Goal: Information Seeking & Learning: Check status

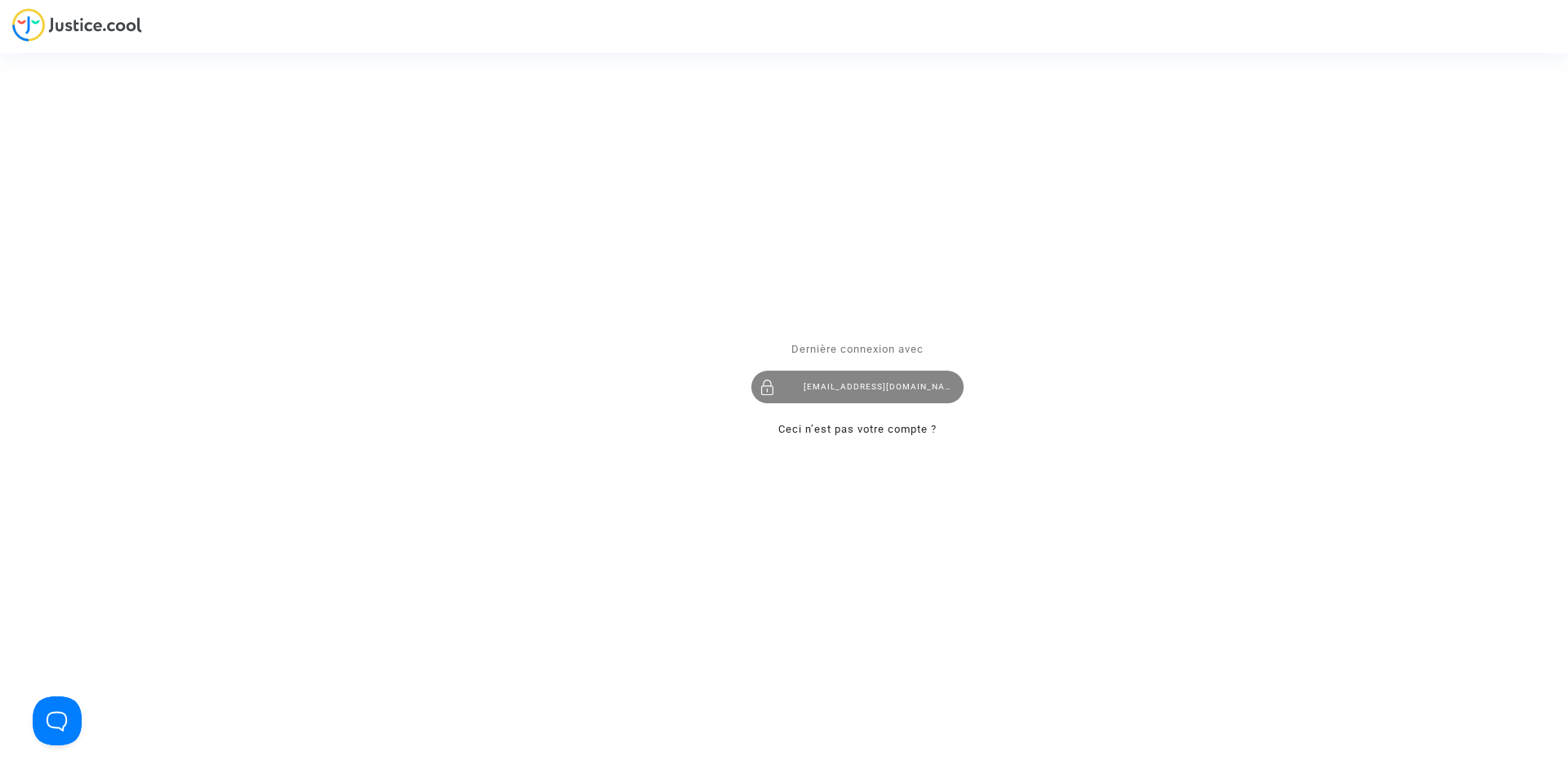
click at [845, 386] on div "[EMAIL_ADDRESS][DOMAIN_NAME]" at bounding box center [858, 387] width 212 height 33
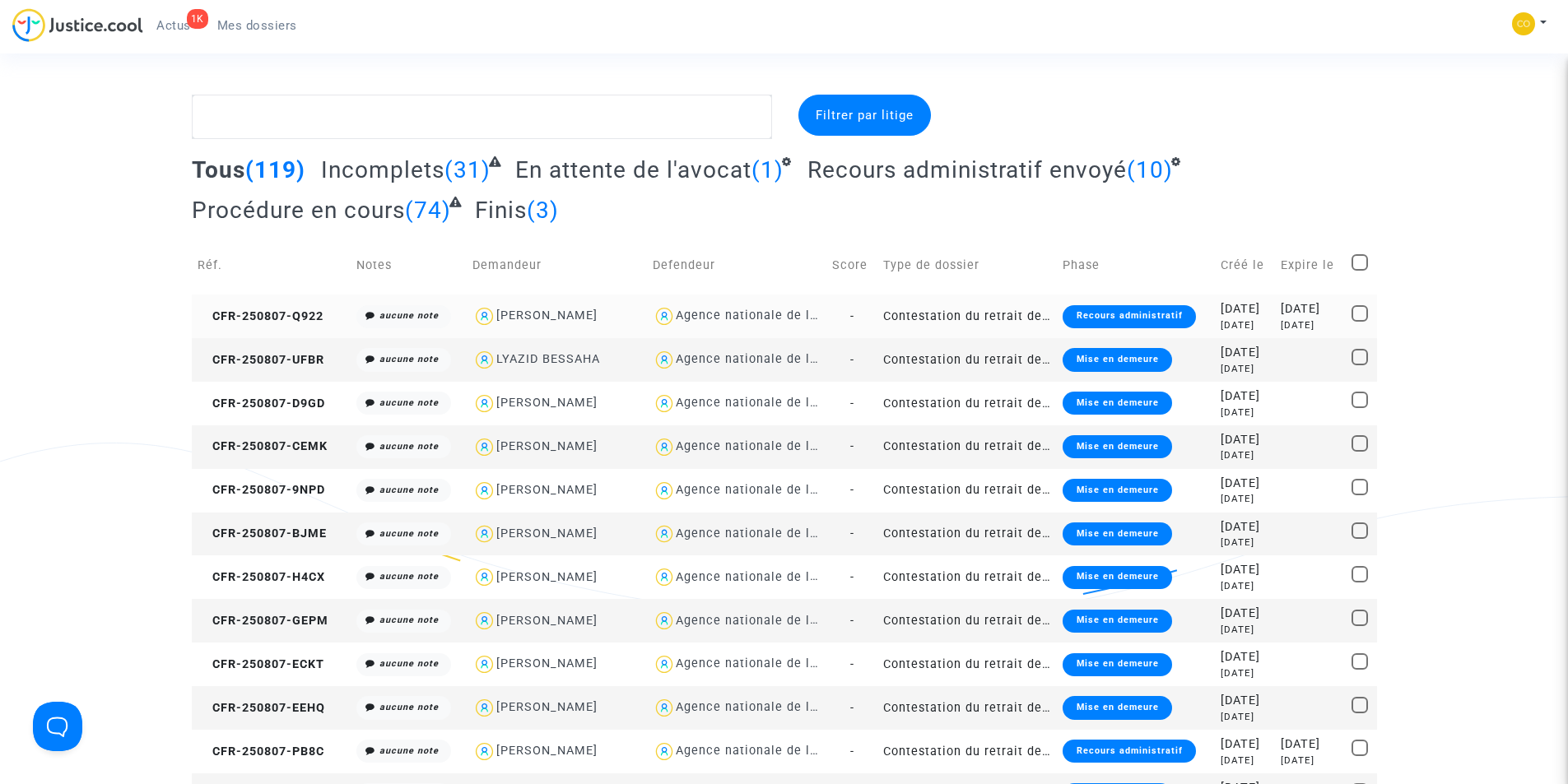
click at [1108, 322] on div "Recours administratif" at bounding box center [1129, 317] width 133 height 23
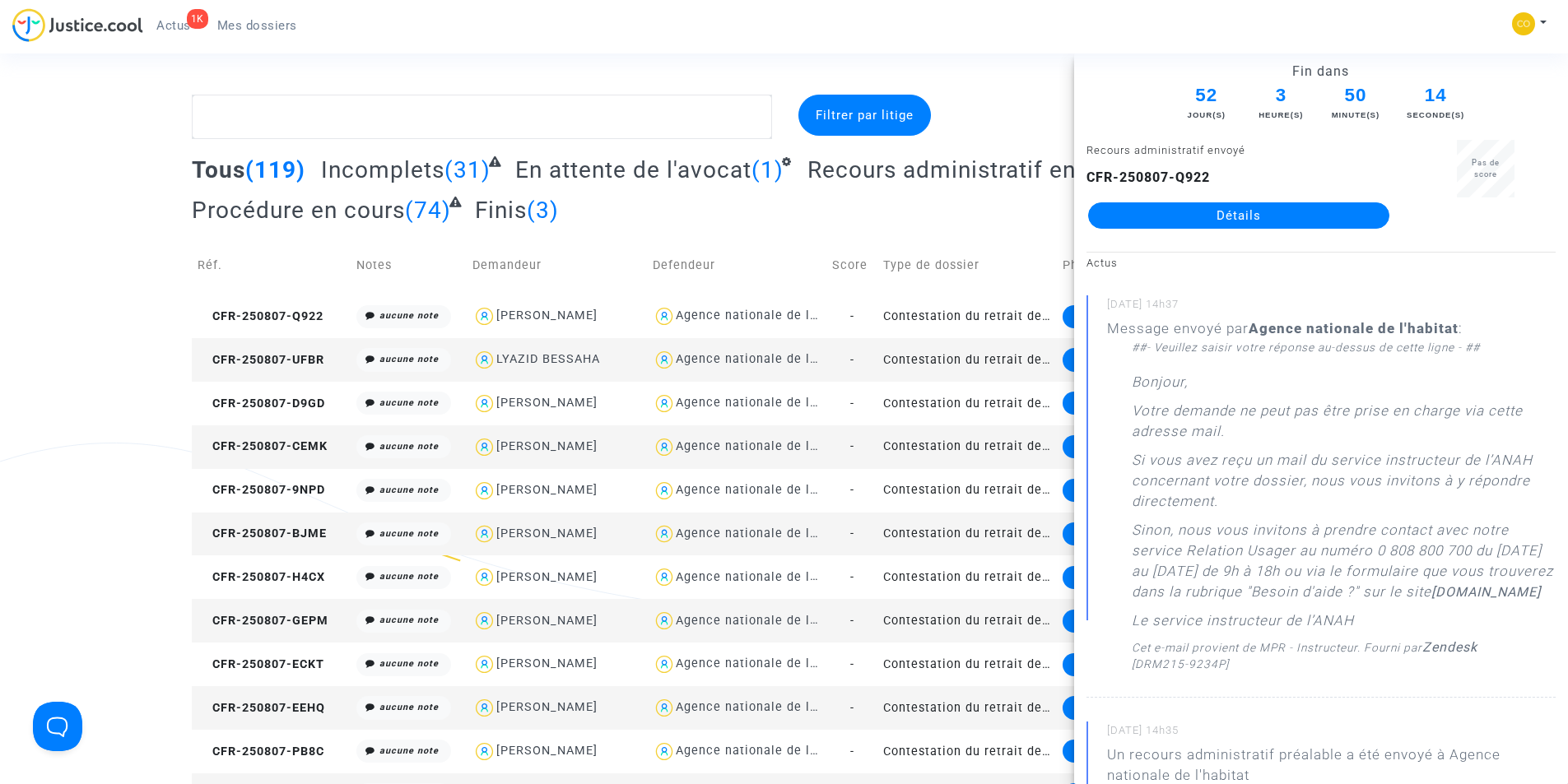
click at [982, 97] on div "Filtrer par litige" at bounding box center [885, 116] width 202 height 44
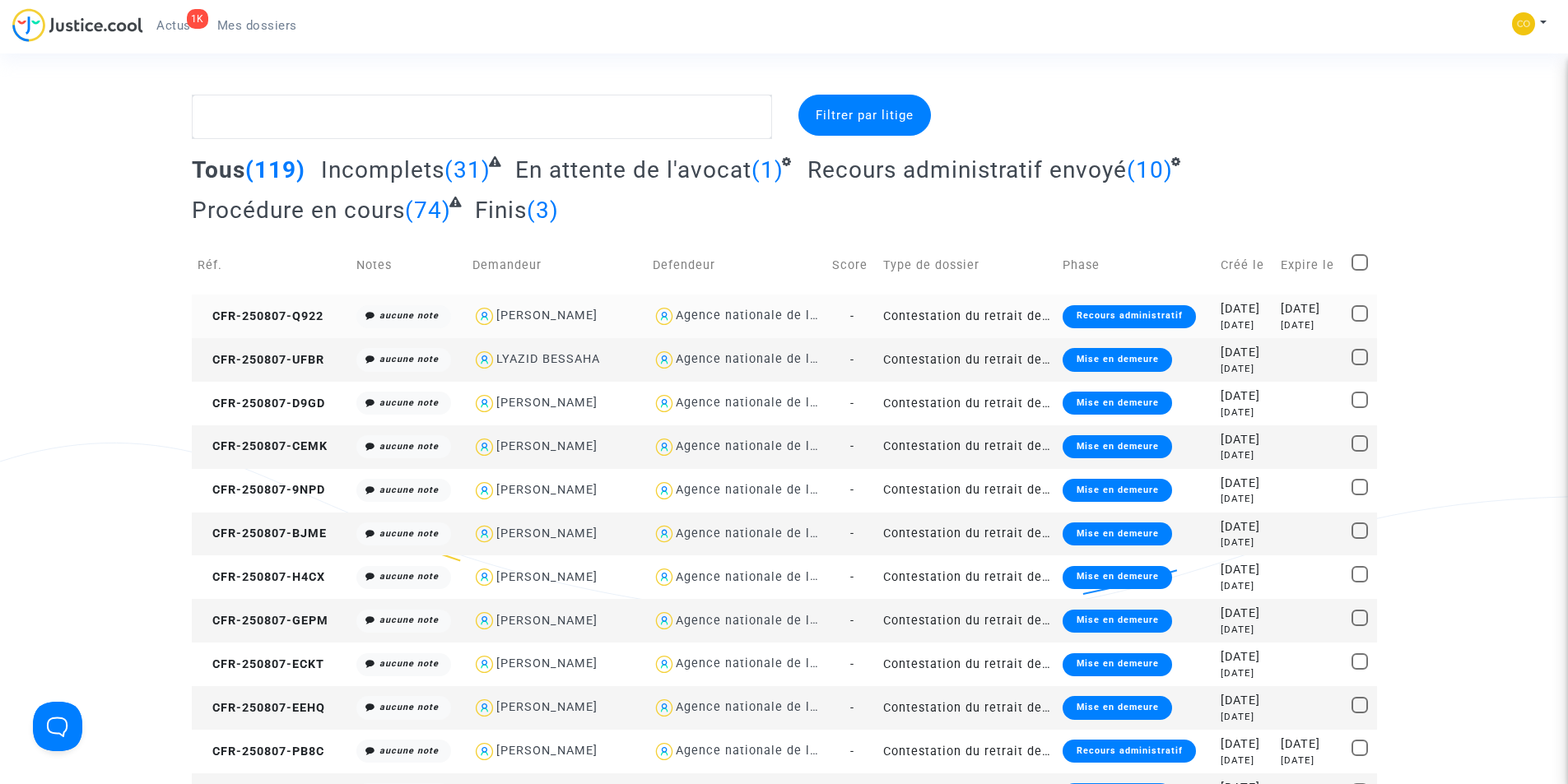
click at [1127, 308] on div "Recours administratif" at bounding box center [1129, 317] width 133 height 23
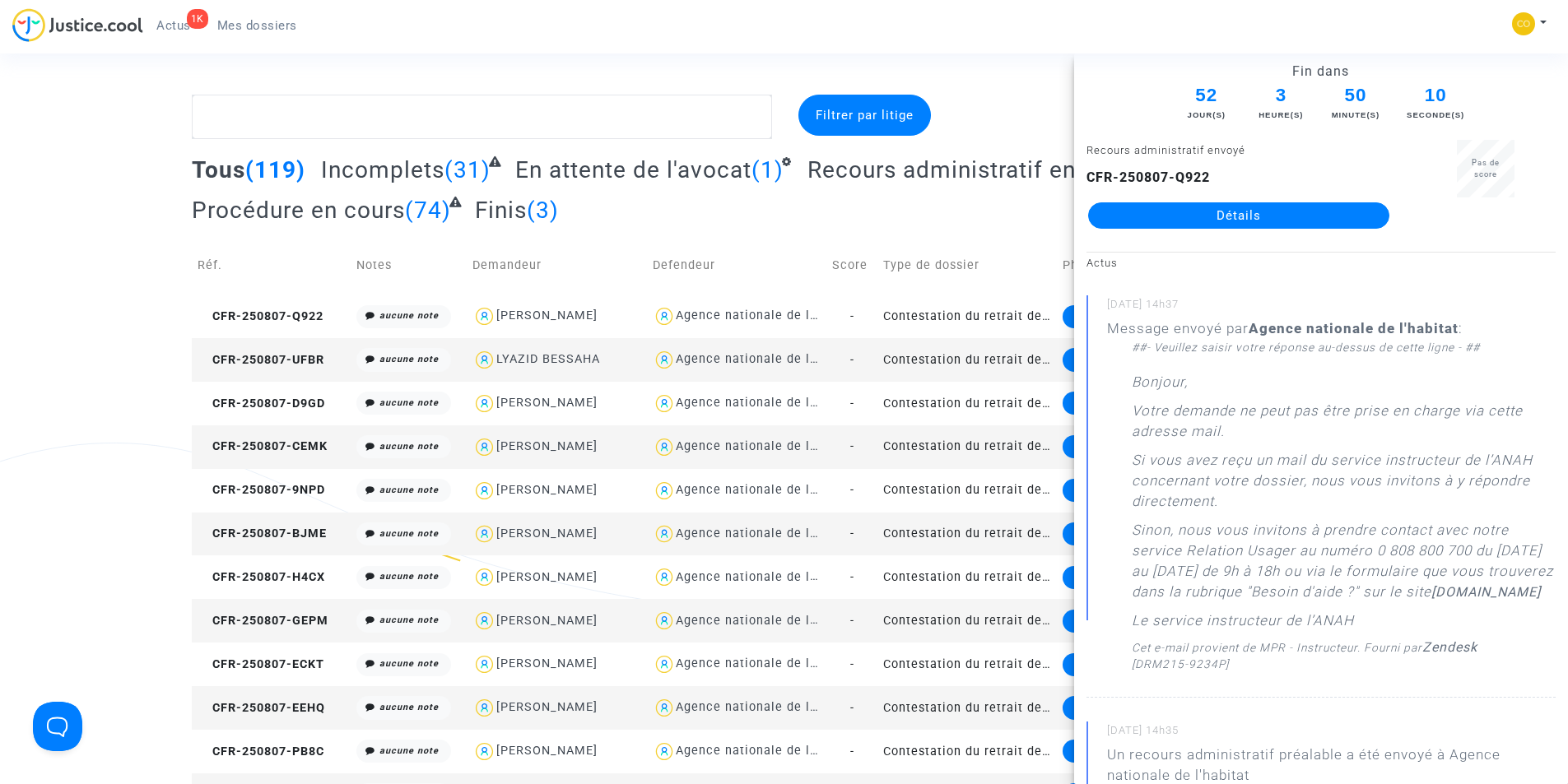
click at [1233, 217] on link "Détails" at bounding box center [1238, 215] width 301 height 26
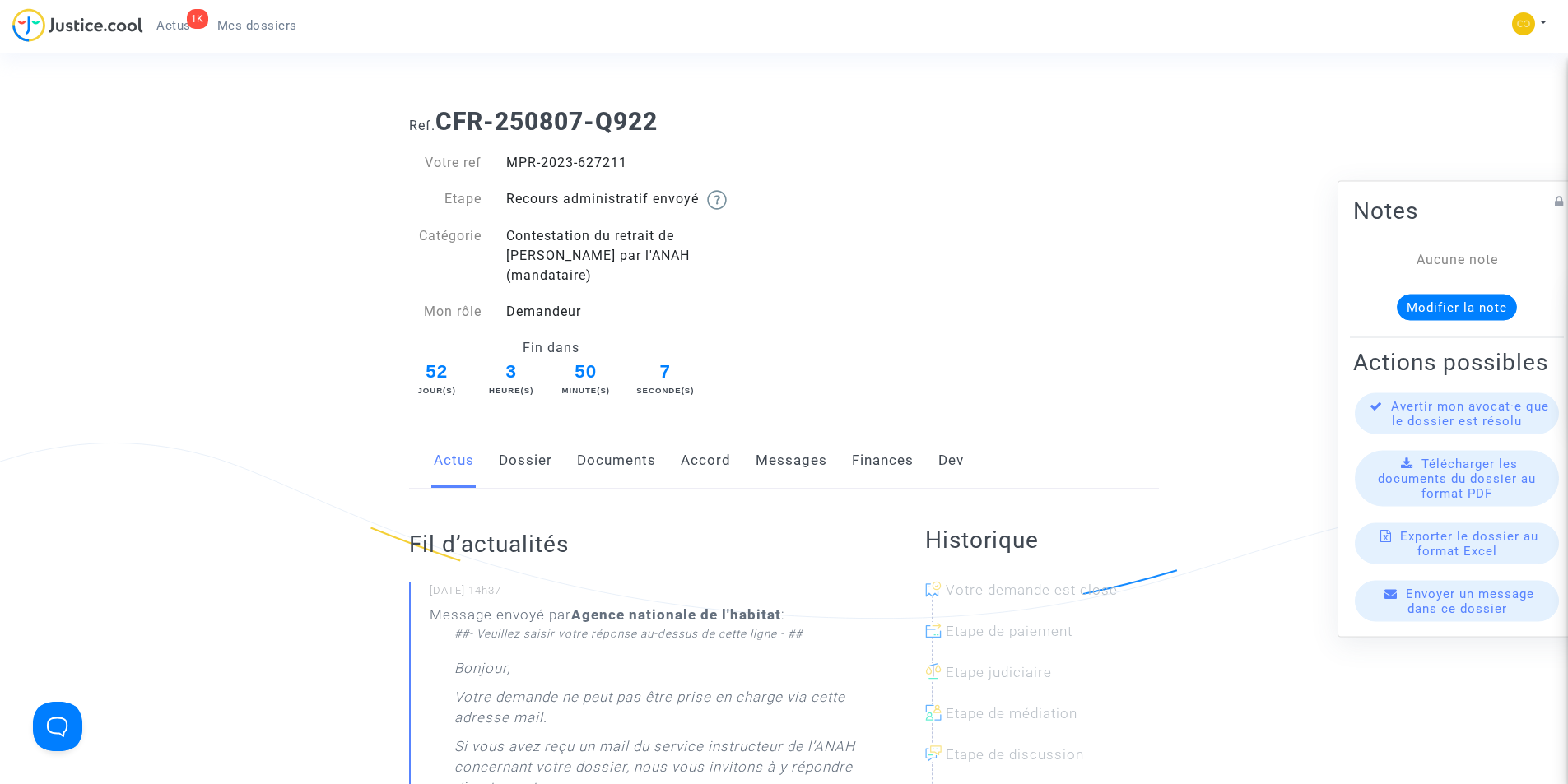
click at [627, 436] on link "Documents" at bounding box center [616, 461] width 79 height 54
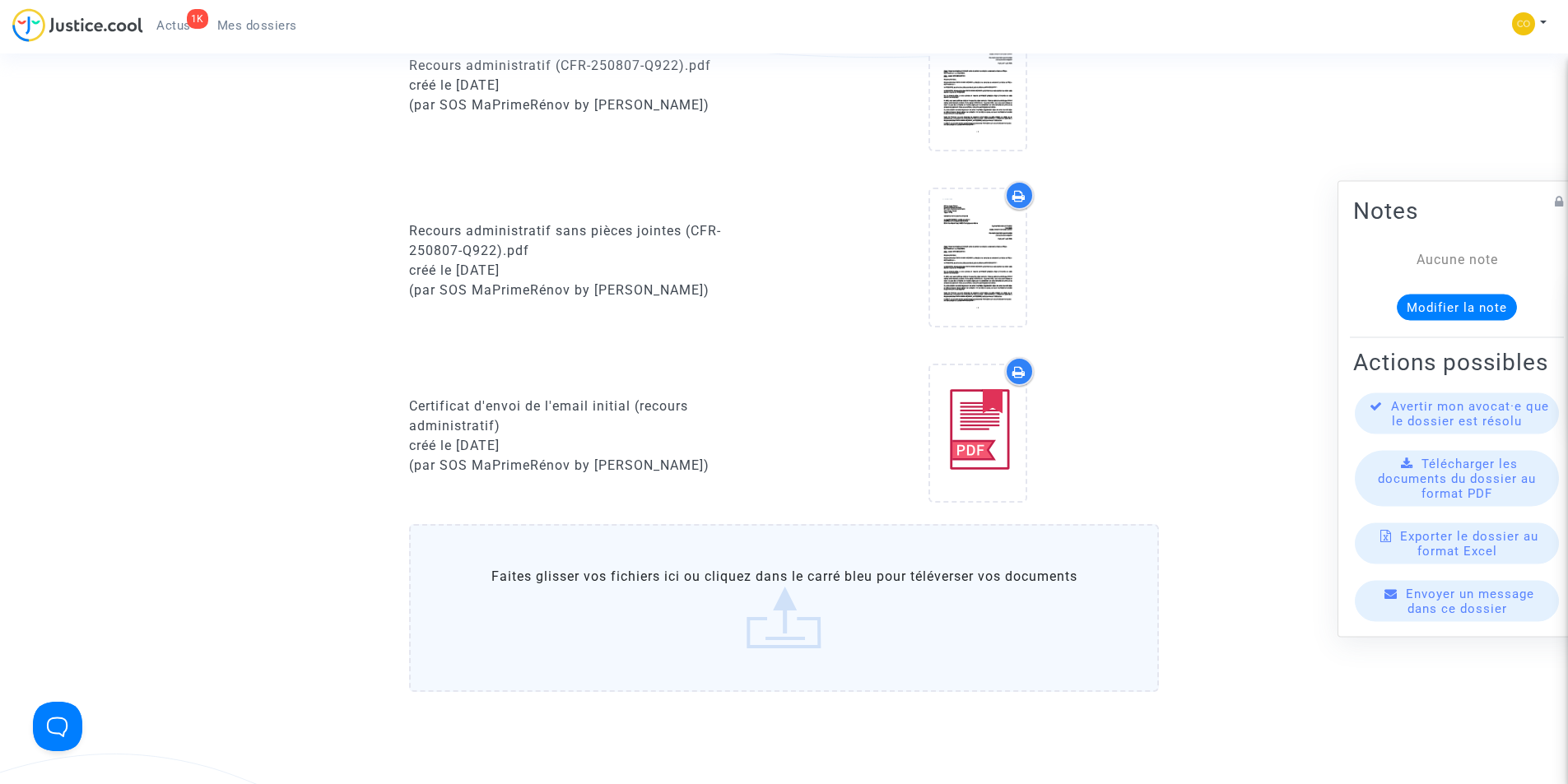
scroll to position [576, 0]
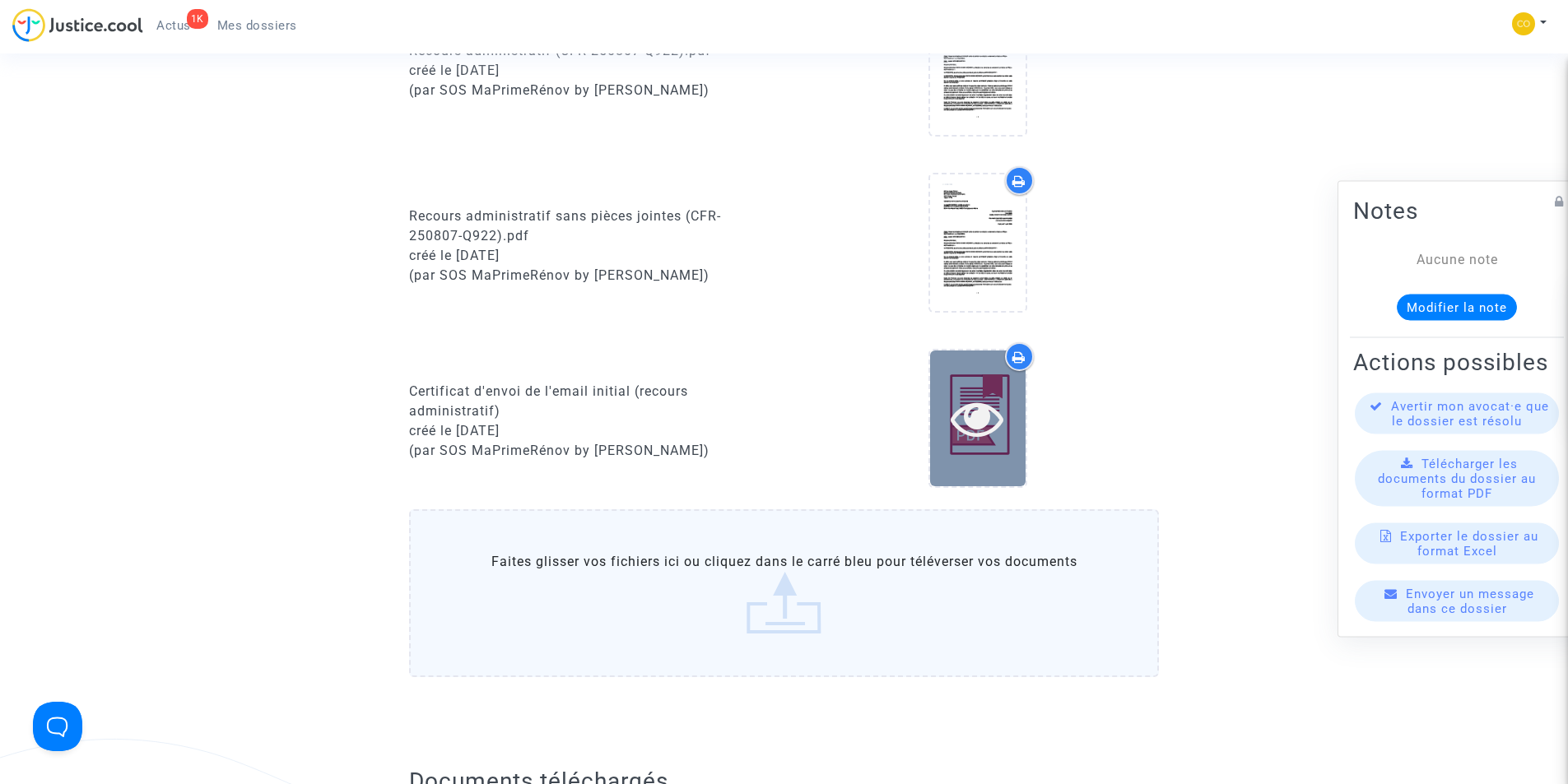
click at [972, 409] on icon at bounding box center [977, 418] width 54 height 53
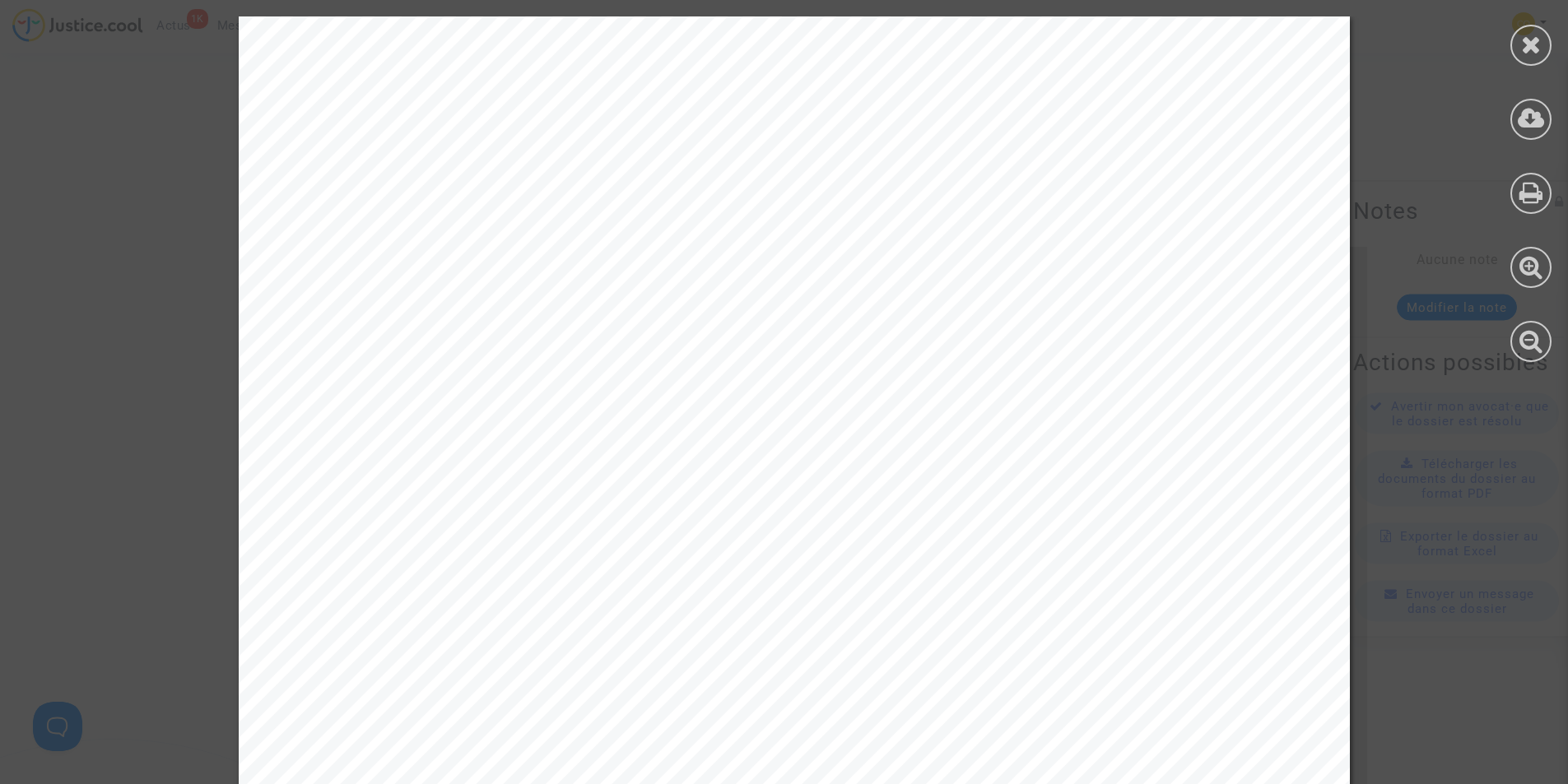
click at [1530, 40] on icon at bounding box center [1530, 44] width 21 height 24
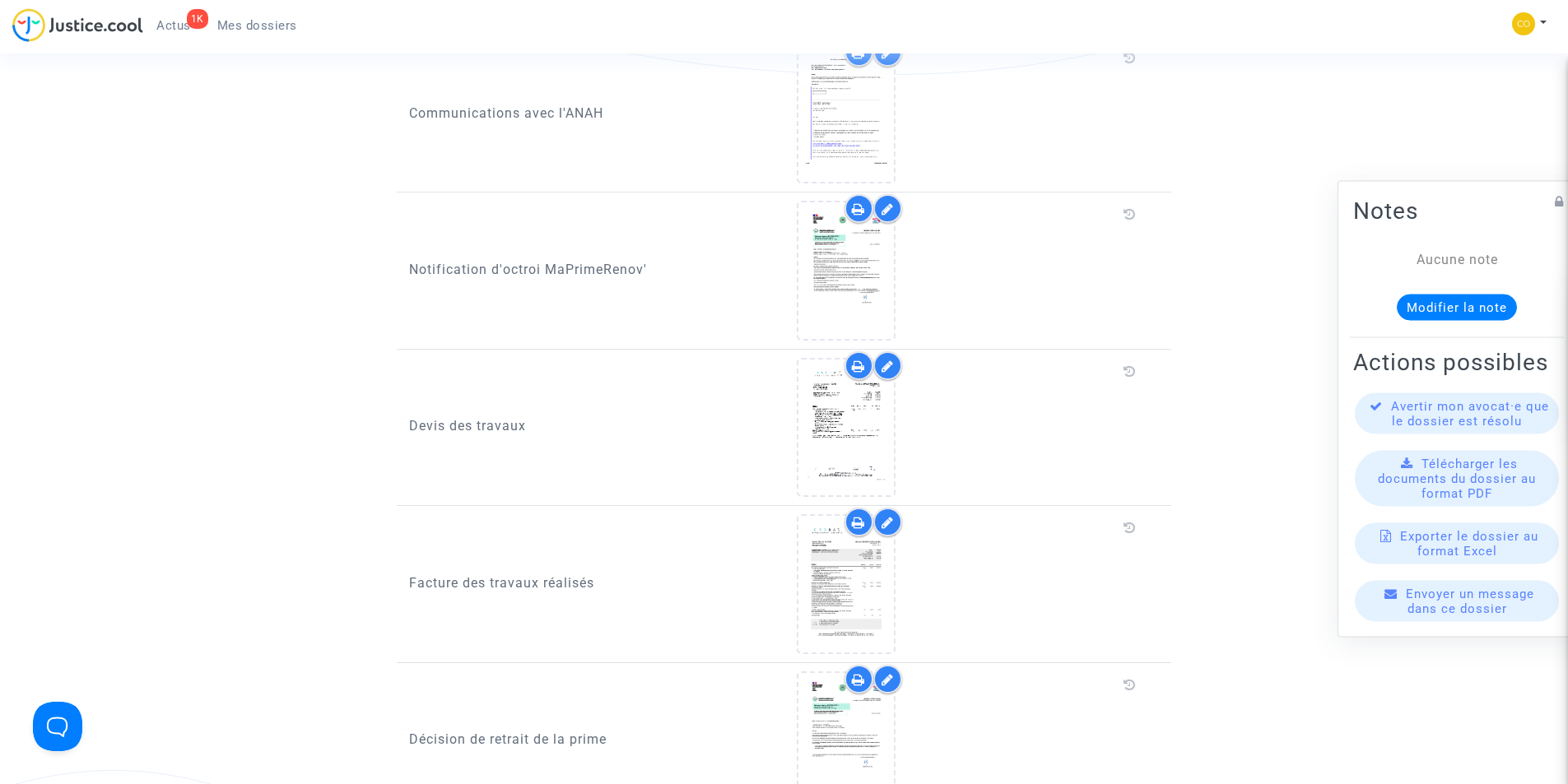
scroll to position [1317, 0]
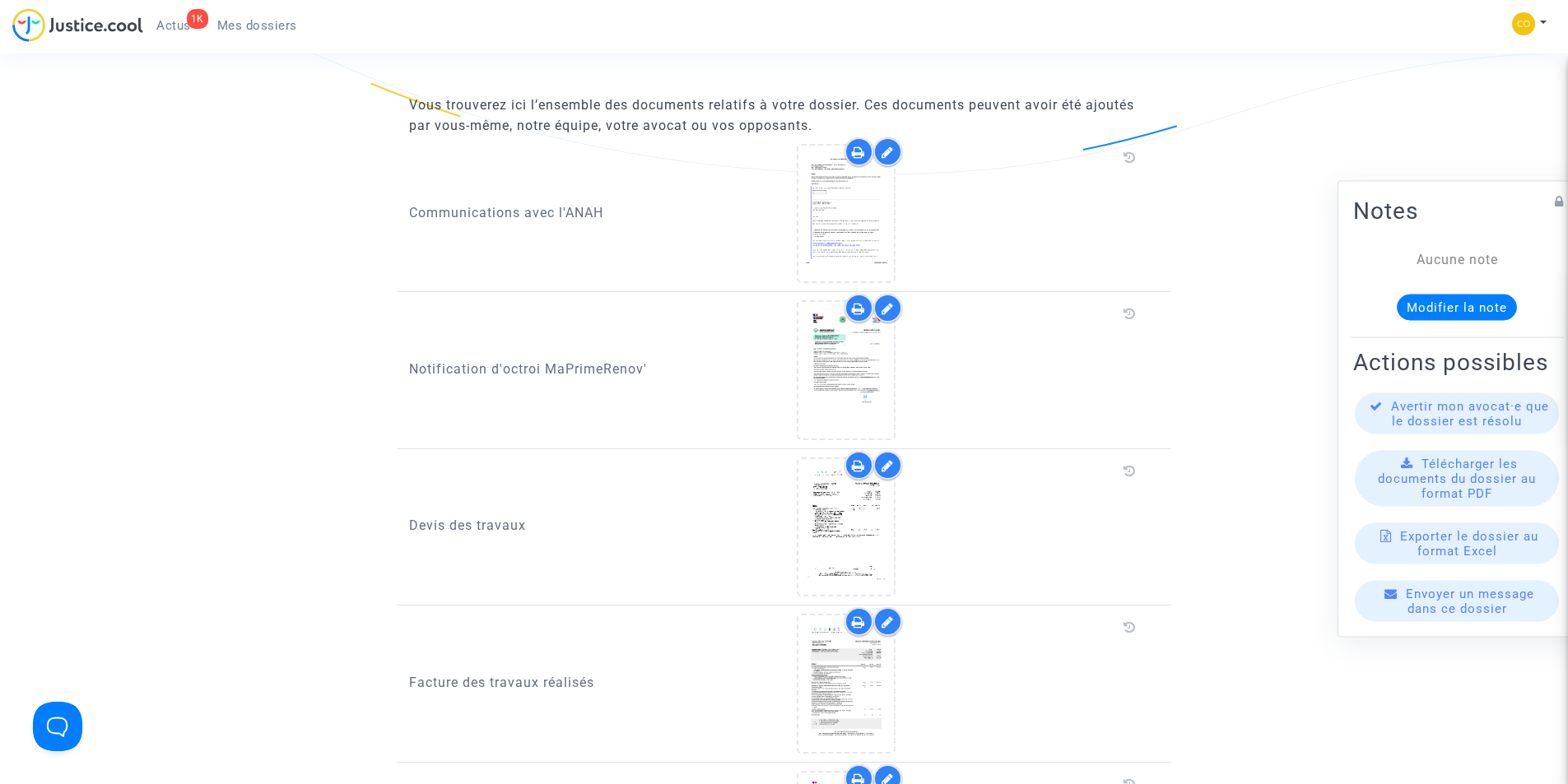
click at [285, 21] on span "Mes dossiers" at bounding box center [257, 25] width 80 height 14
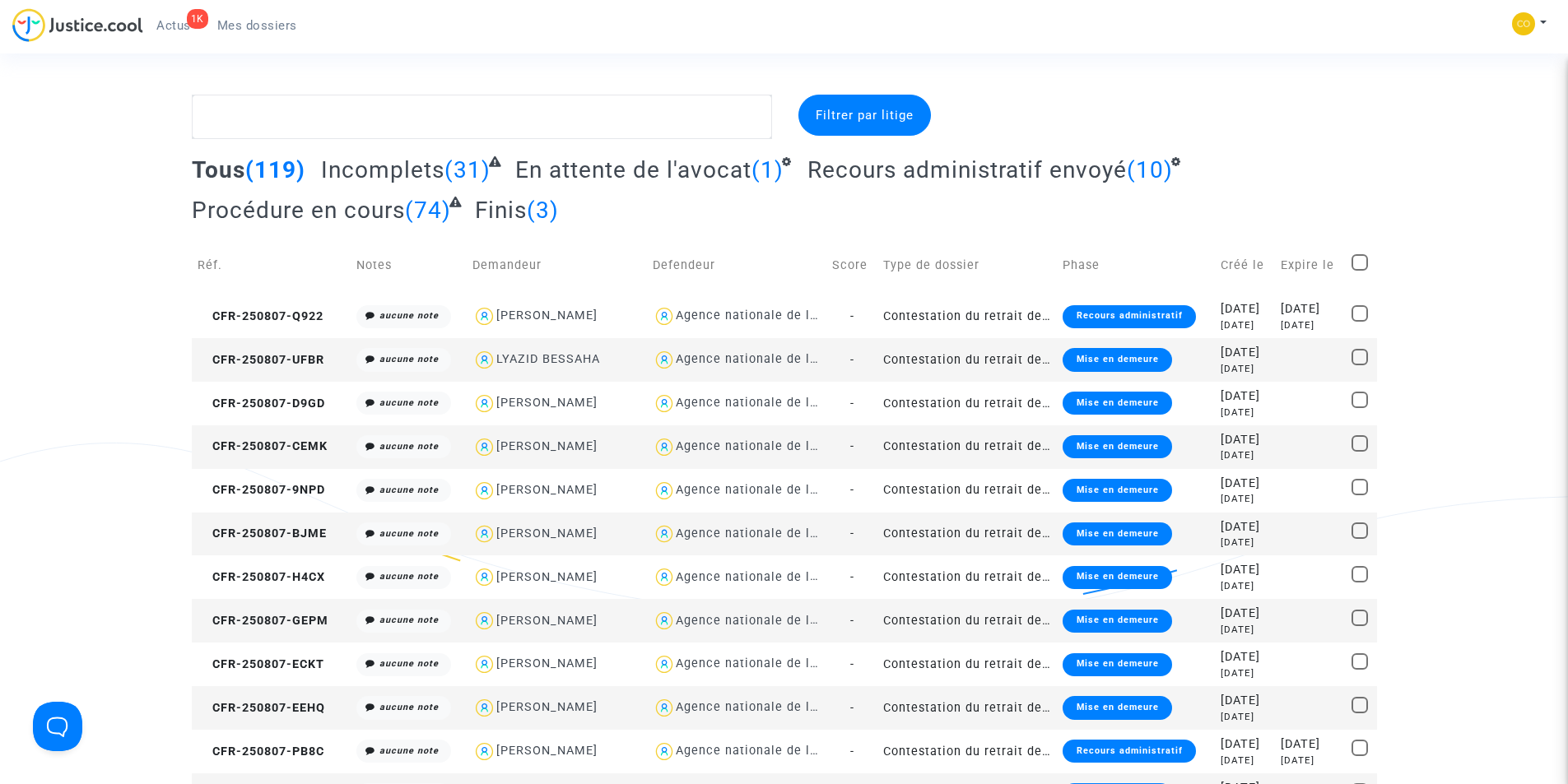
click at [1089, 364] on div "Mise en demeure" at bounding box center [1116, 360] width 109 height 23
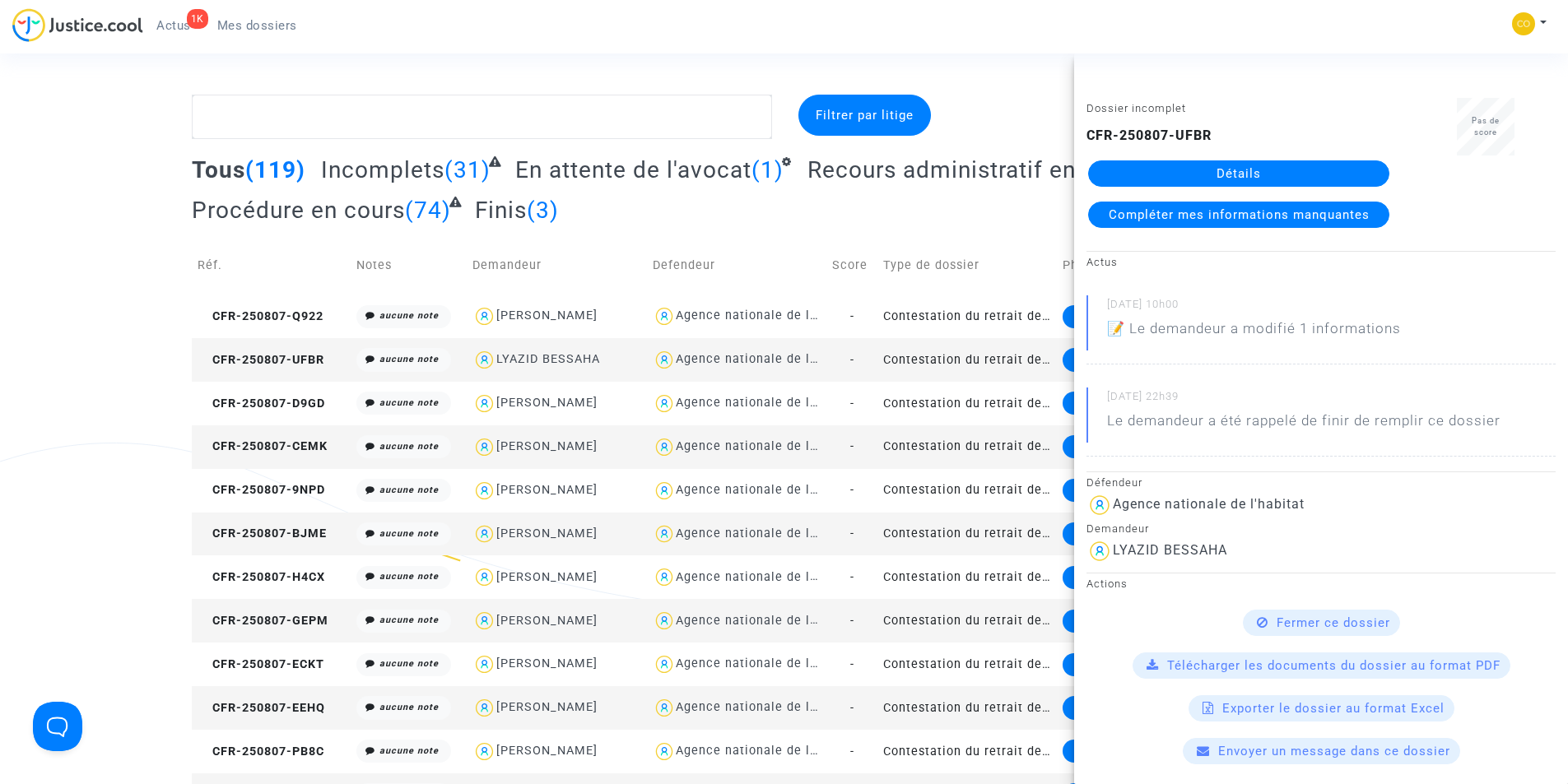
click at [975, 216] on div "Tous (119) Incomplets (31) En attente de l'avocat (1) Recours administratif env…" at bounding box center [785, 196] width 1185 height 81
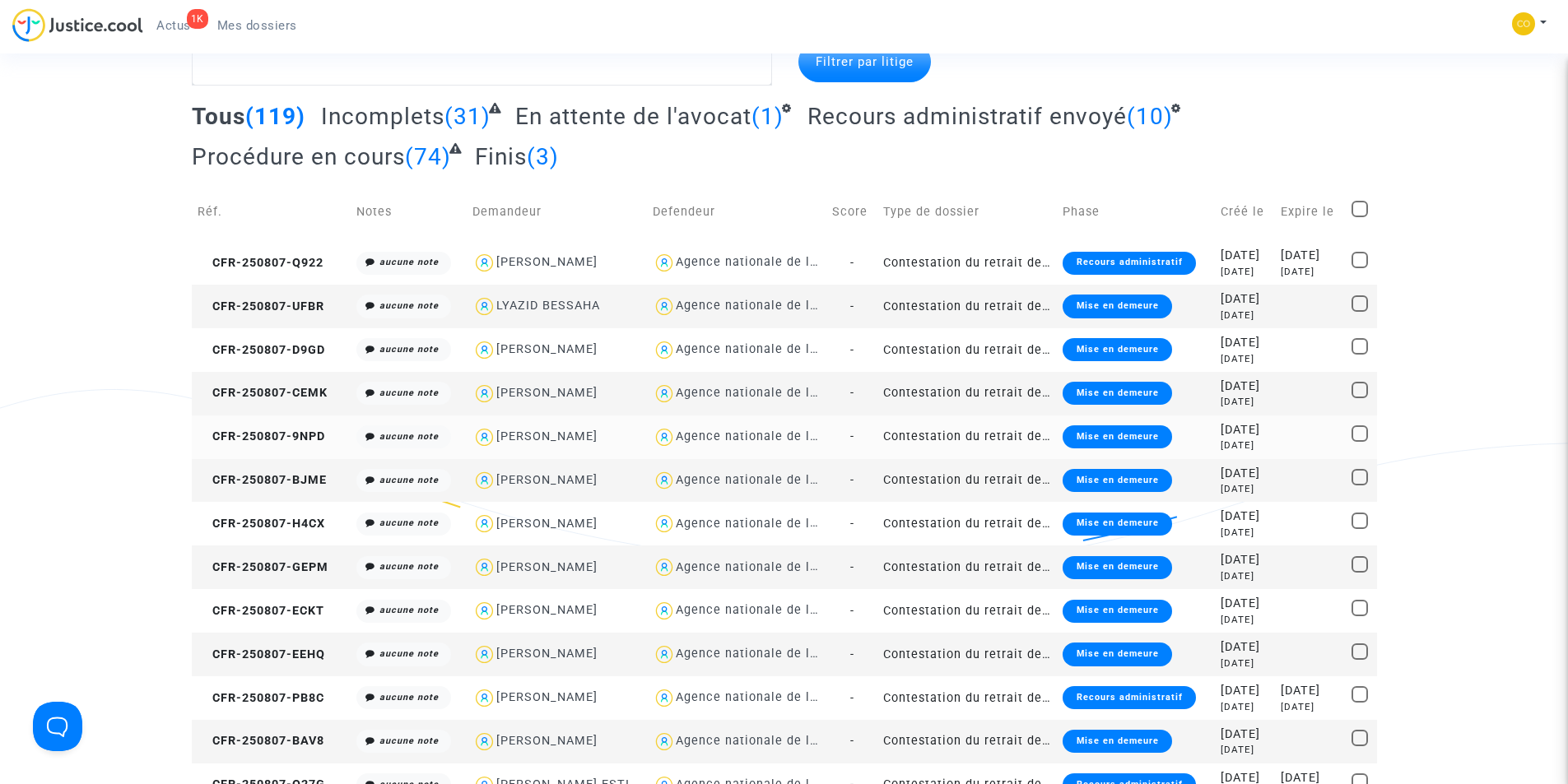
scroll to position [83, 0]
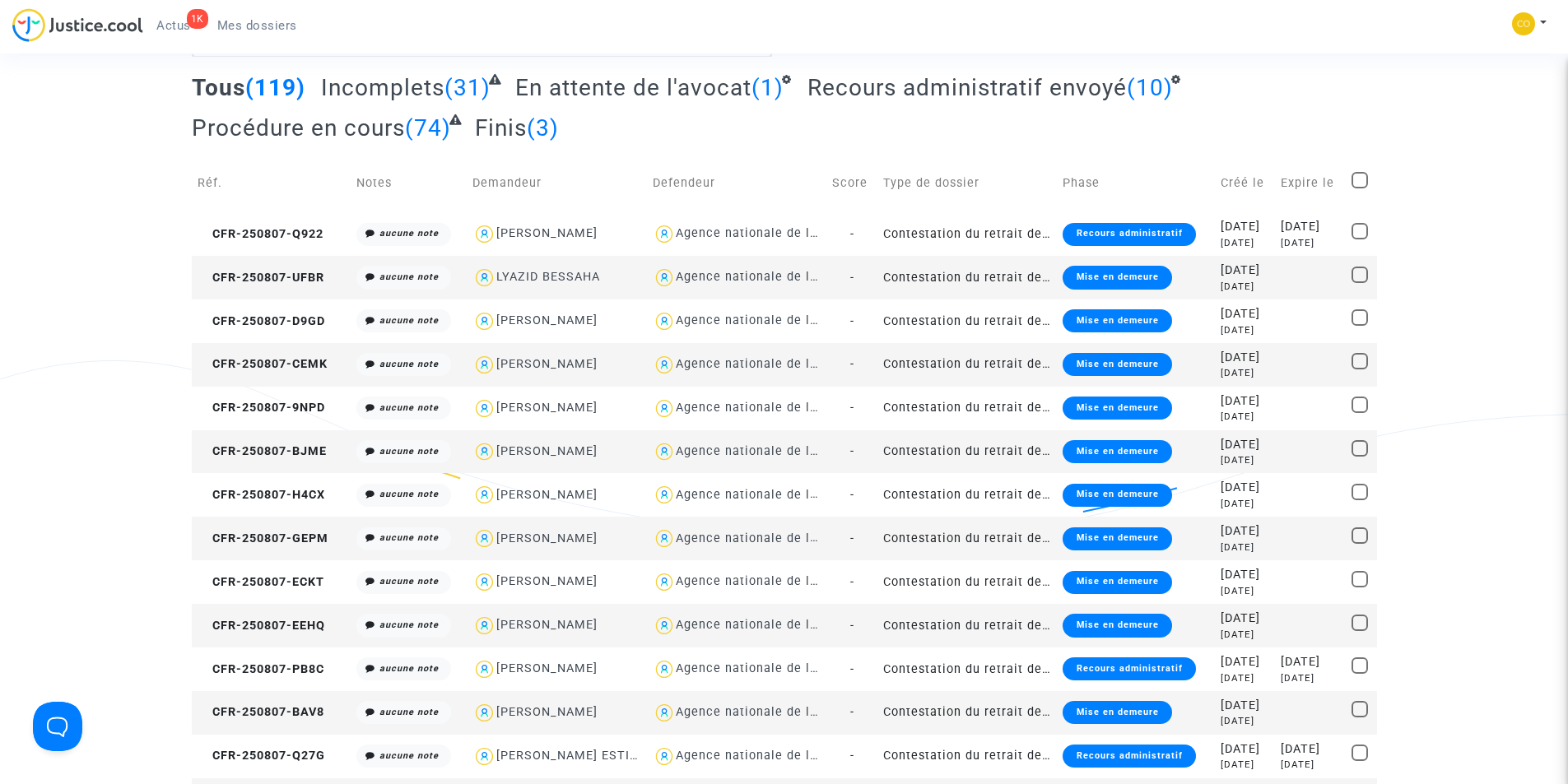
click at [1079, 451] on div "Mise en demeure" at bounding box center [1116, 452] width 109 height 23
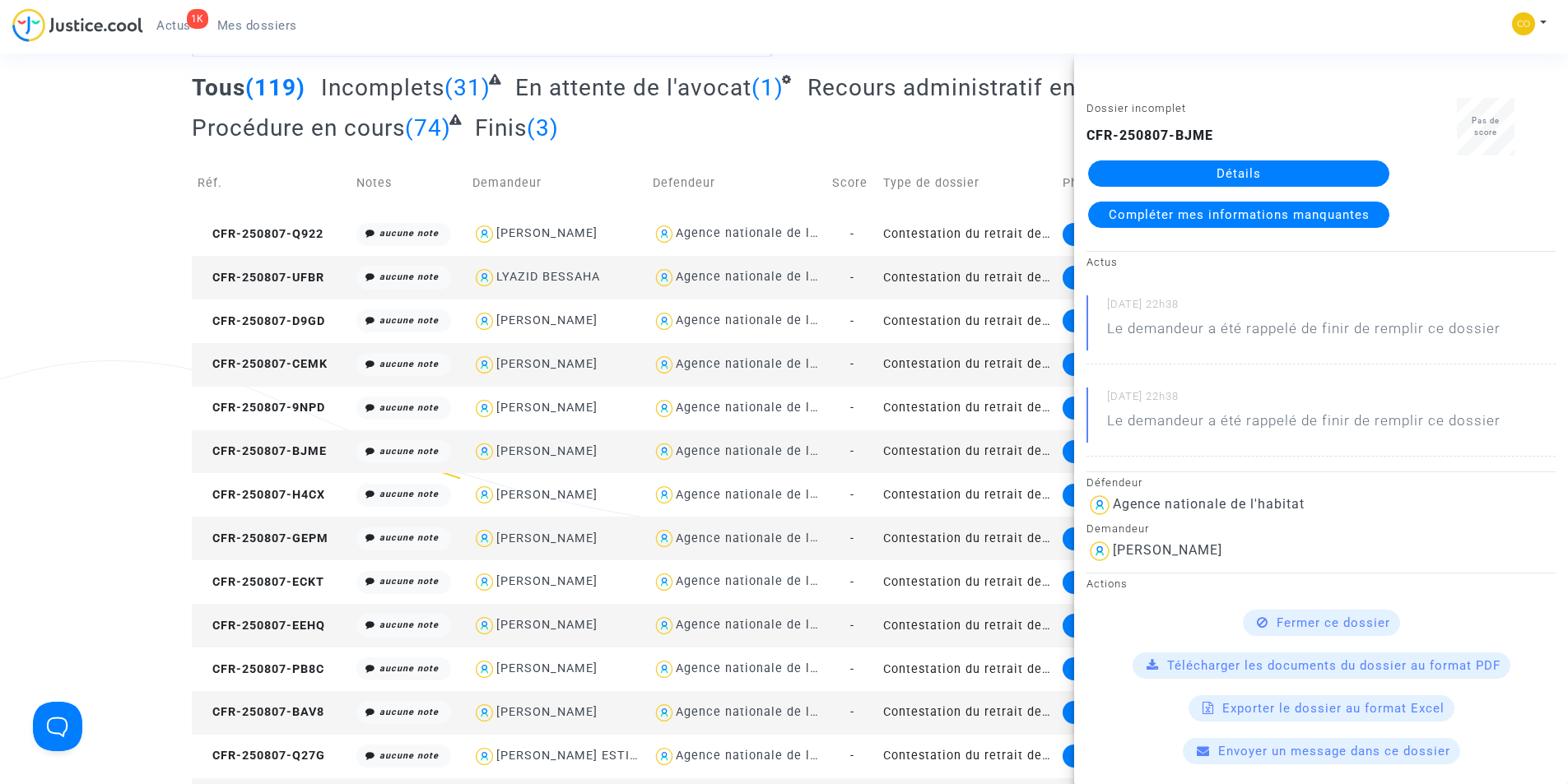
click at [1160, 172] on link "Détails" at bounding box center [1238, 173] width 301 height 26
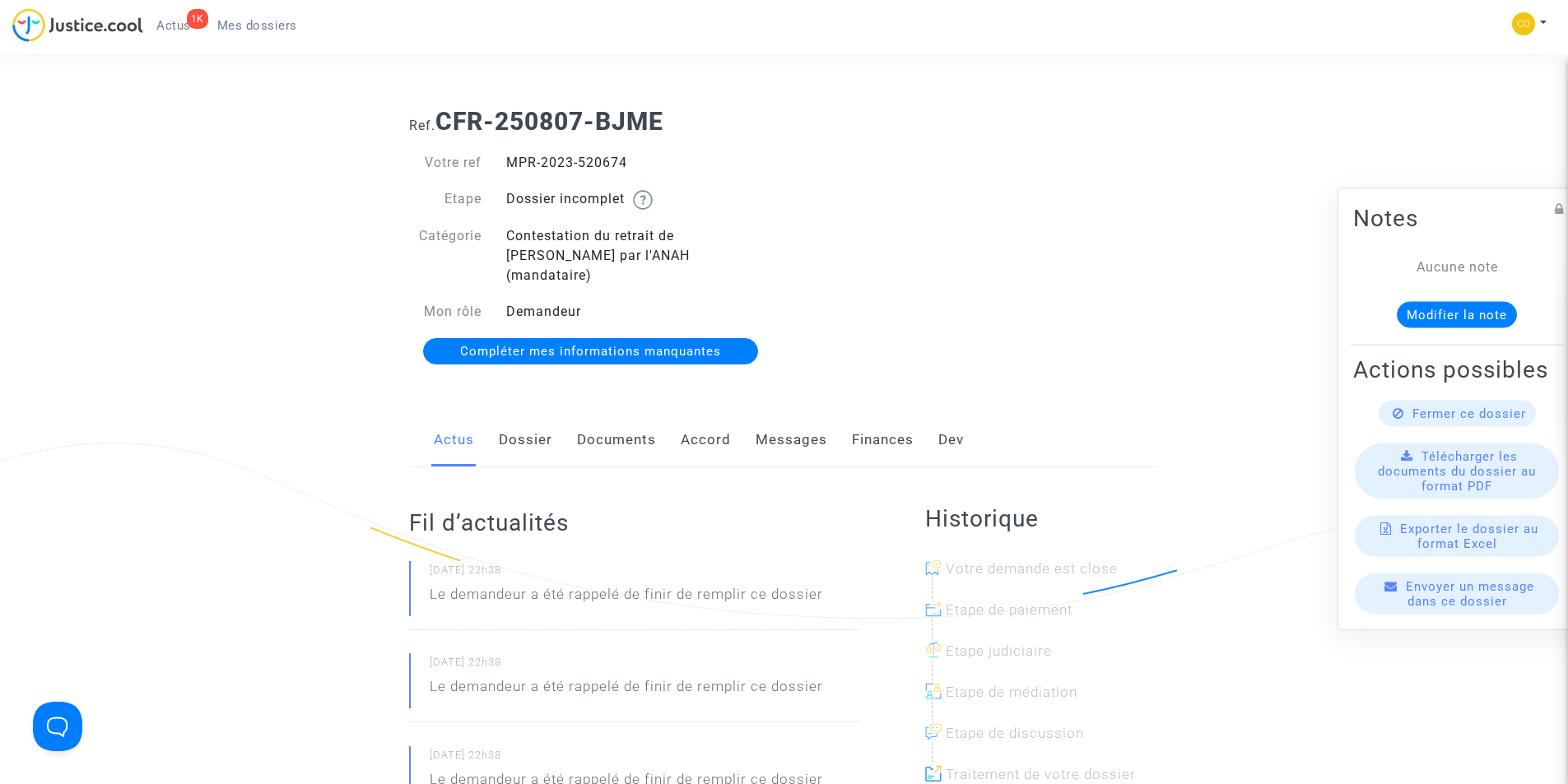
click at [635, 419] on link "Documents" at bounding box center [616, 440] width 79 height 54
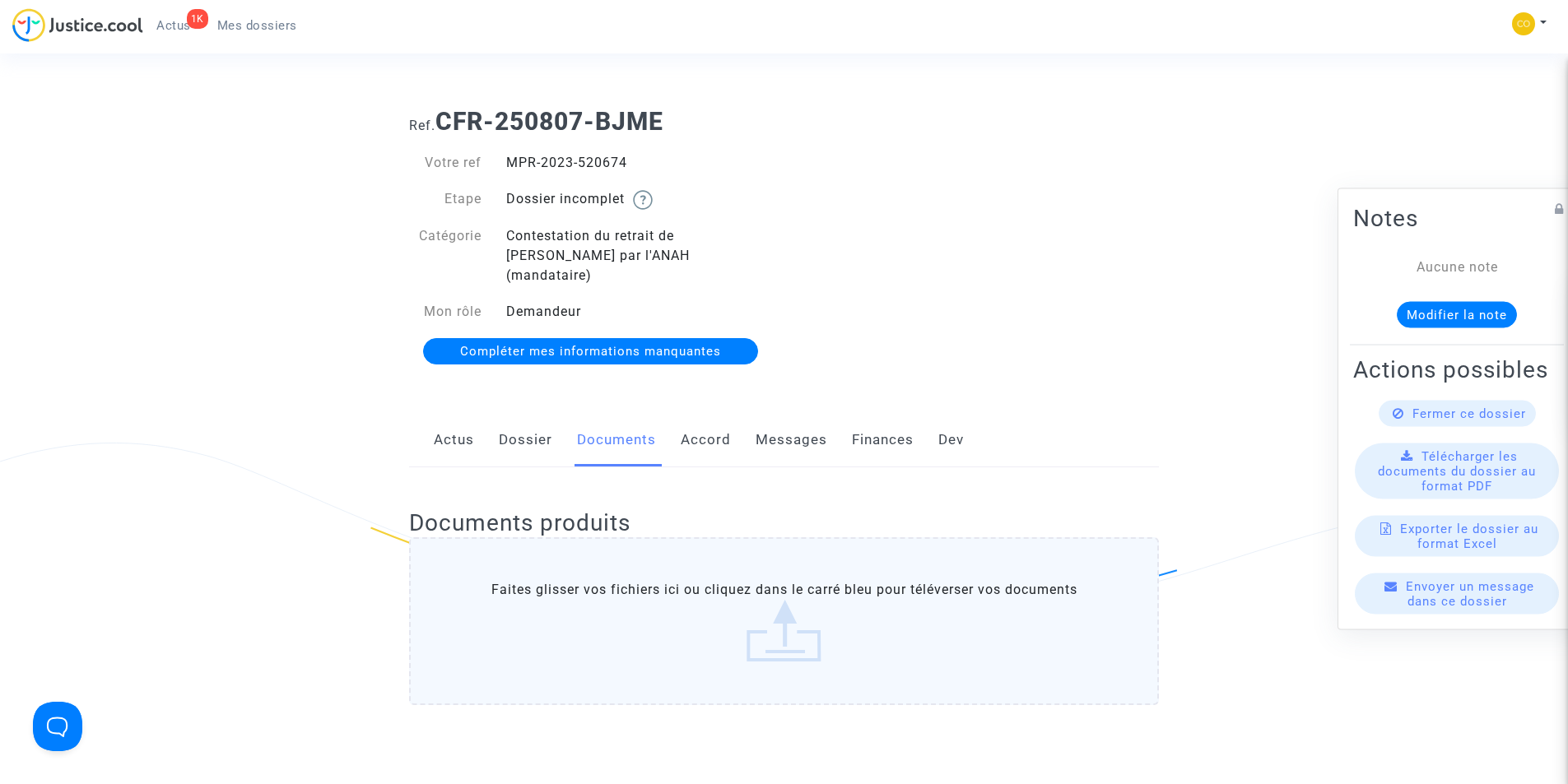
click at [255, 28] on span "Mes dossiers" at bounding box center [257, 25] width 80 height 14
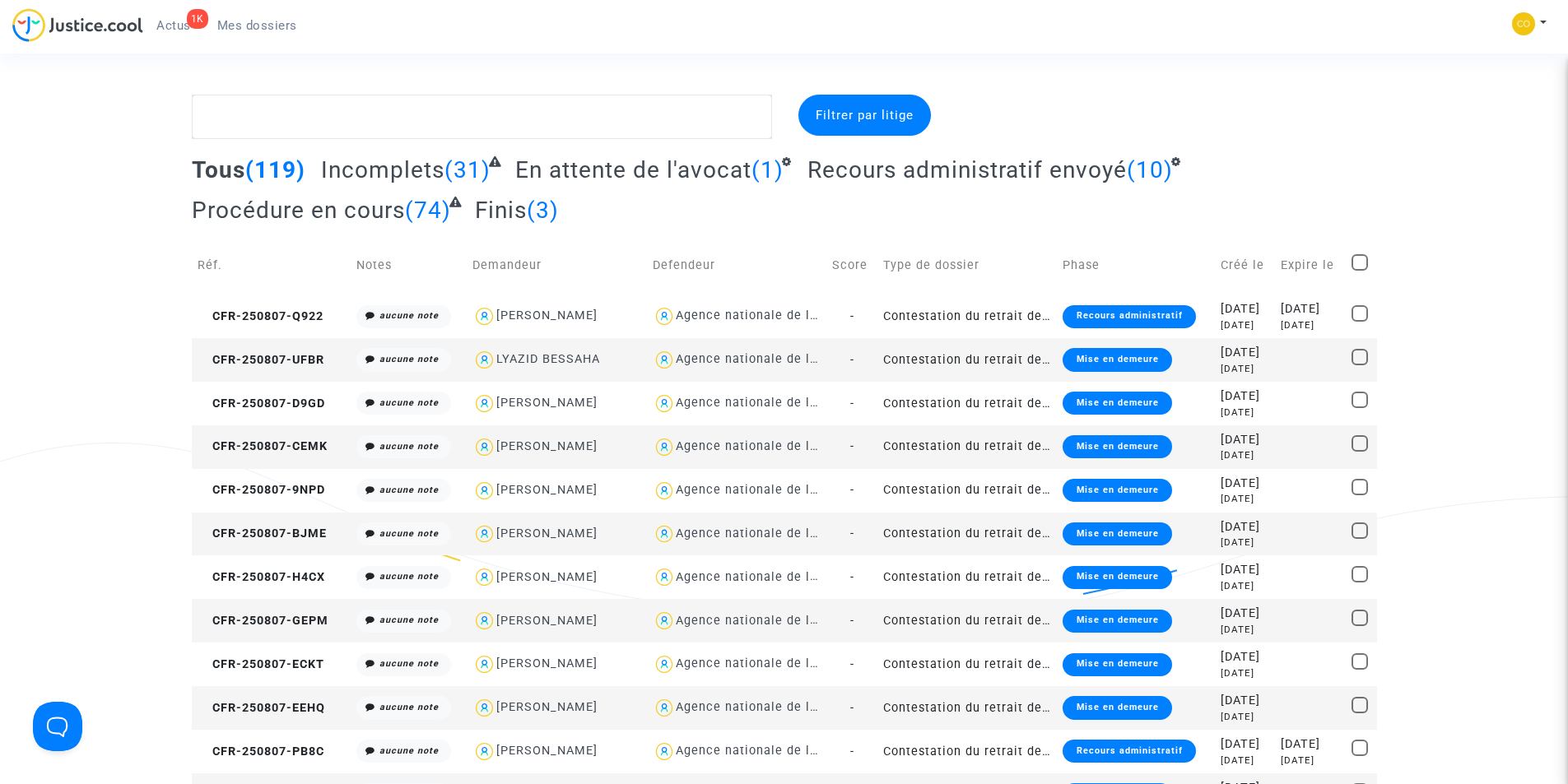
click at [1310, 113] on div at bounding box center [1187, 116] width 403 height 44
click at [426, 171] on span "Incomplets" at bounding box center [382, 170] width 123 height 27
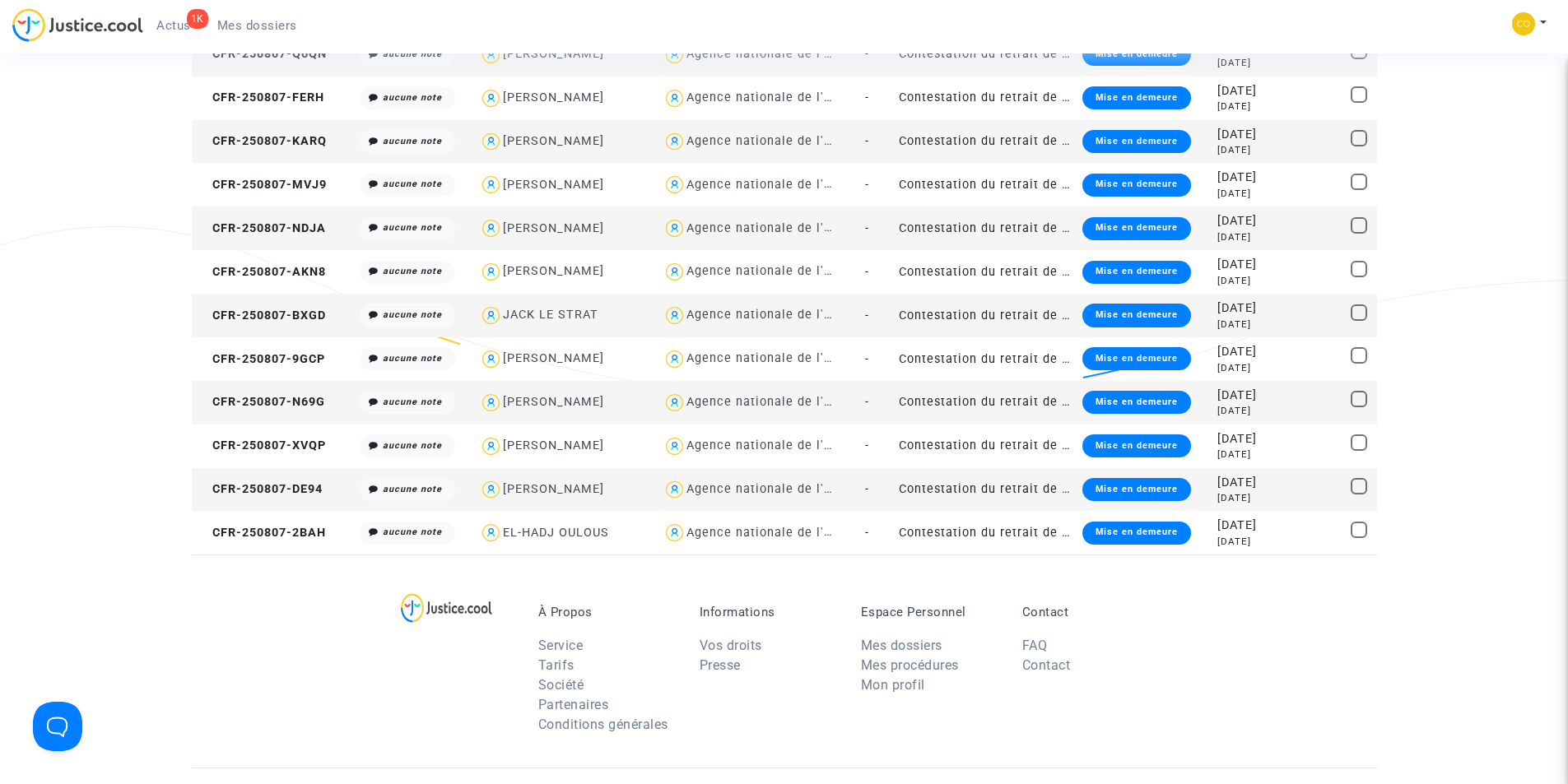
scroll to position [988, 0]
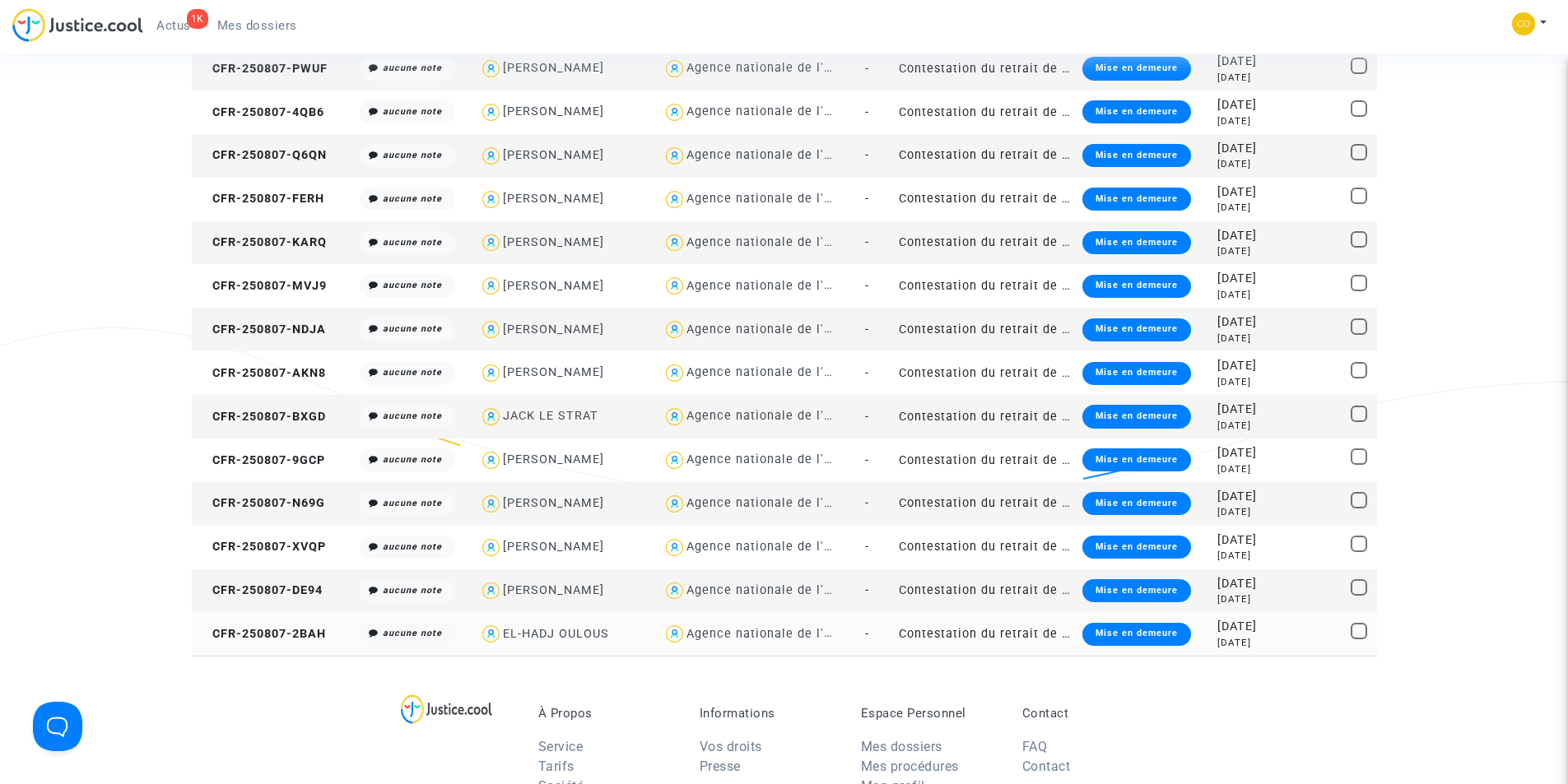
click at [1120, 630] on div "Mise en demeure" at bounding box center [1136, 635] width 109 height 23
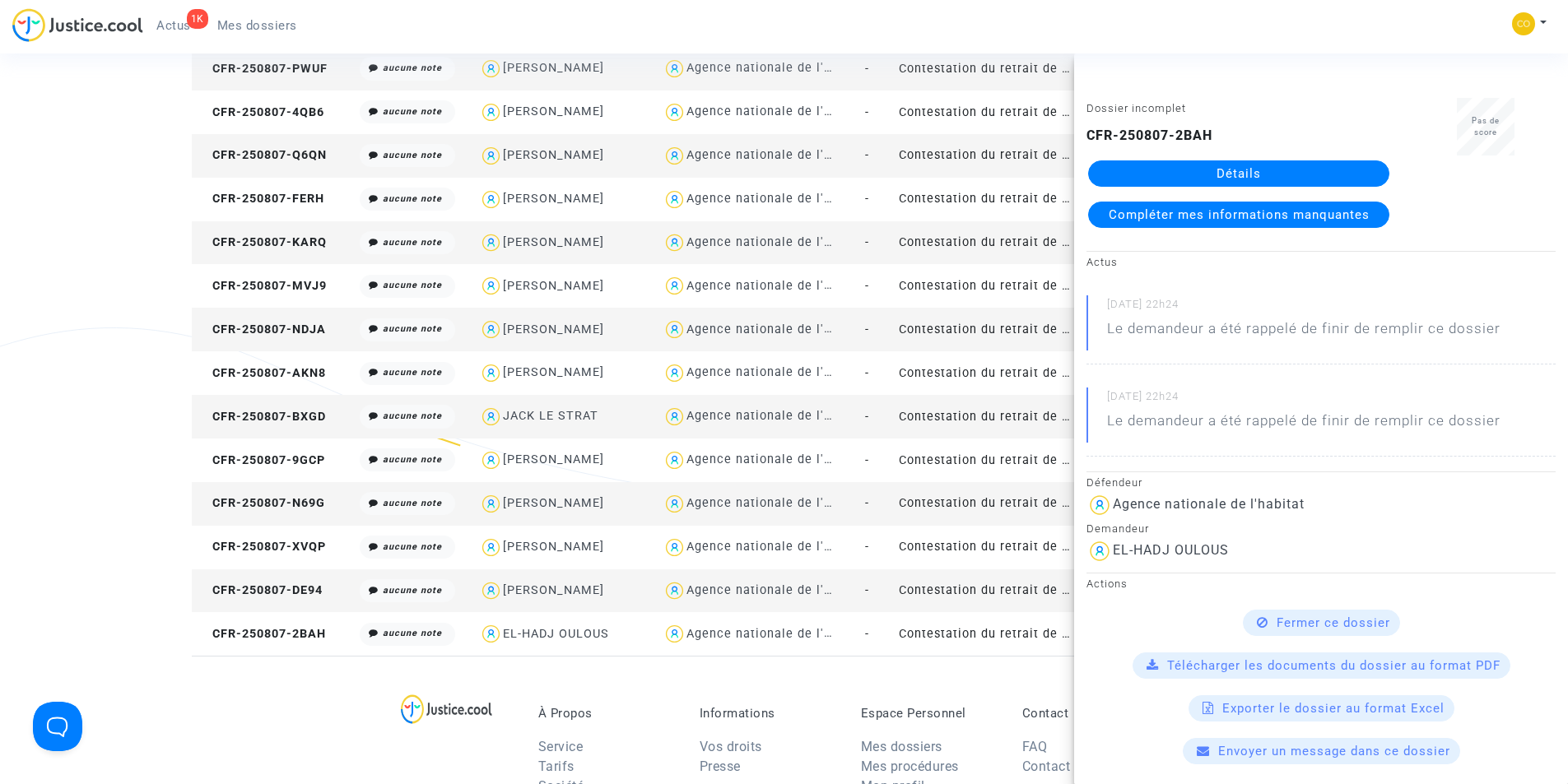
click at [1220, 170] on link "Détails" at bounding box center [1238, 173] width 301 height 26
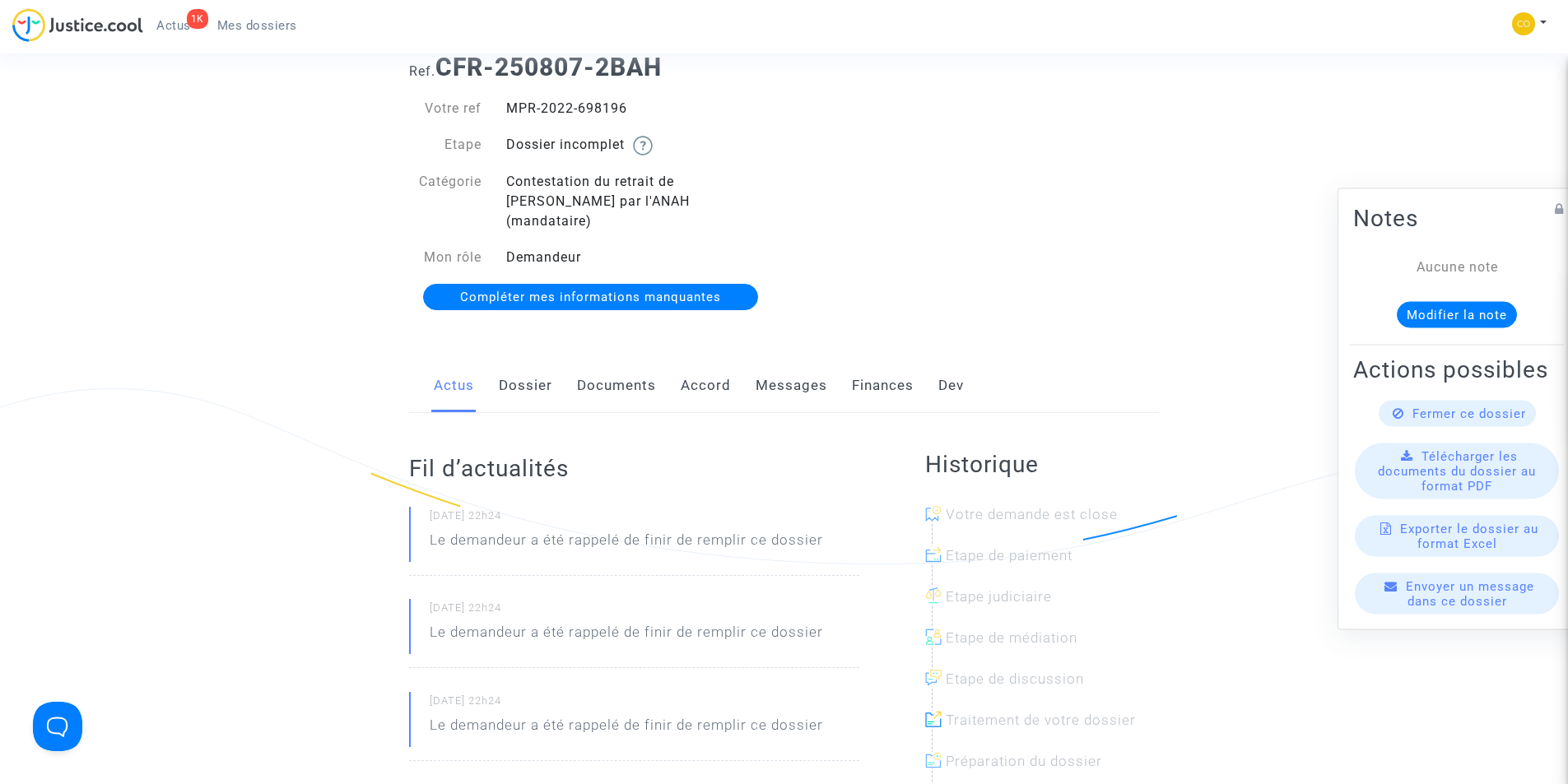
scroll to position [83, 0]
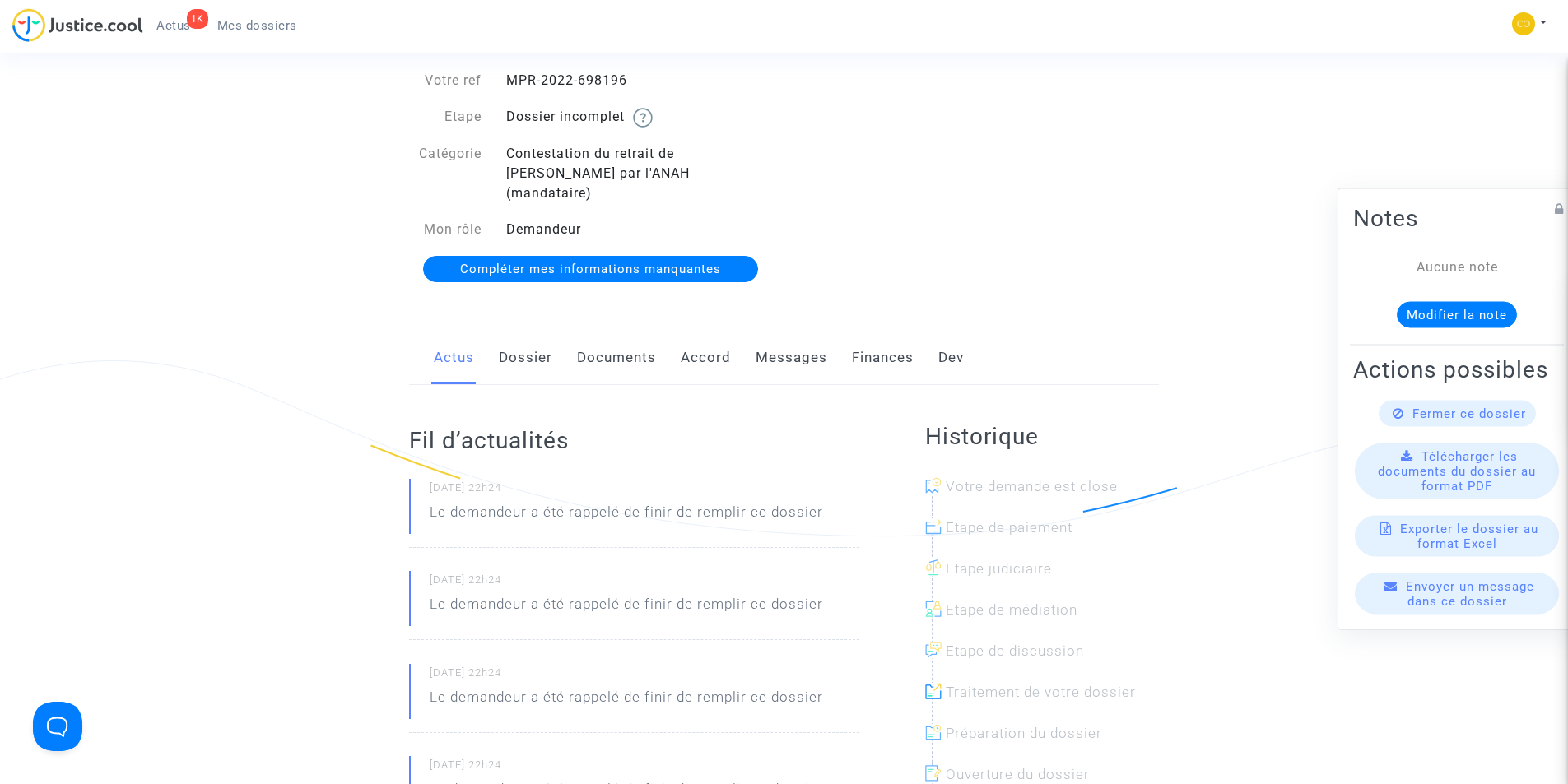
click at [598, 337] on link "Documents" at bounding box center [616, 357] width 79 height 54
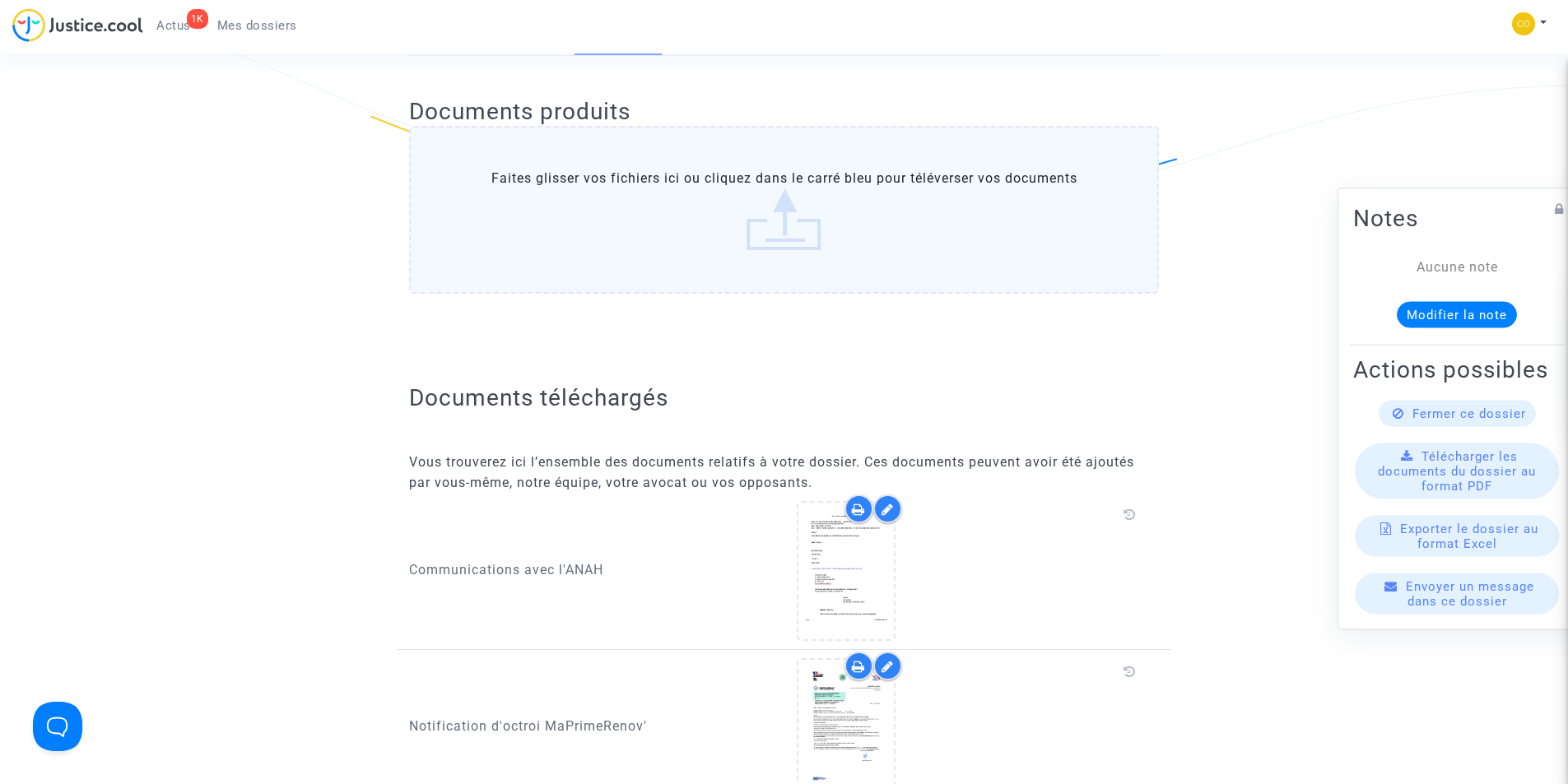
scroll to position [741, 0]
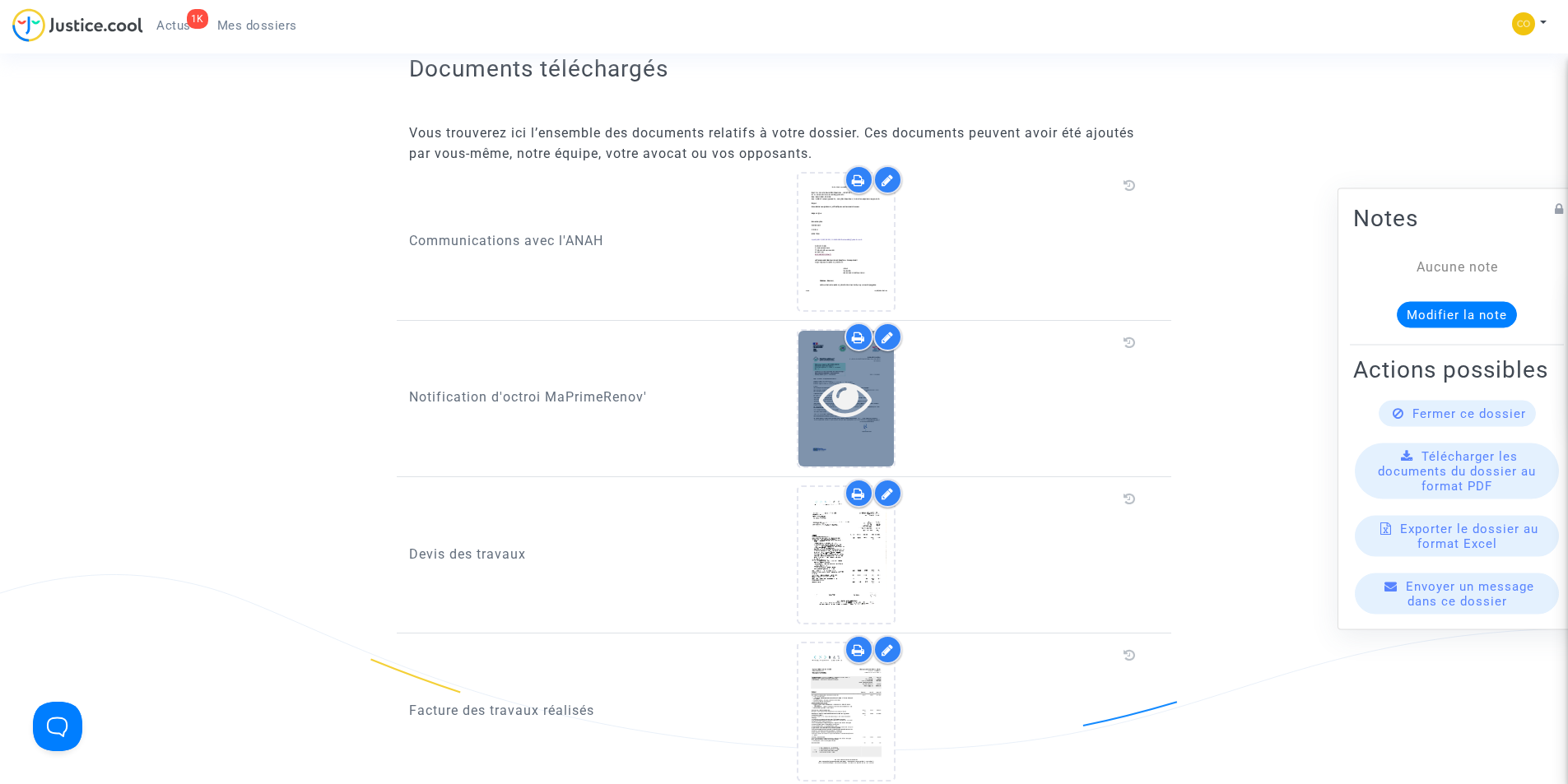
click at [845, 374] on icon at bounding box center [846, 398] width 54 height 53
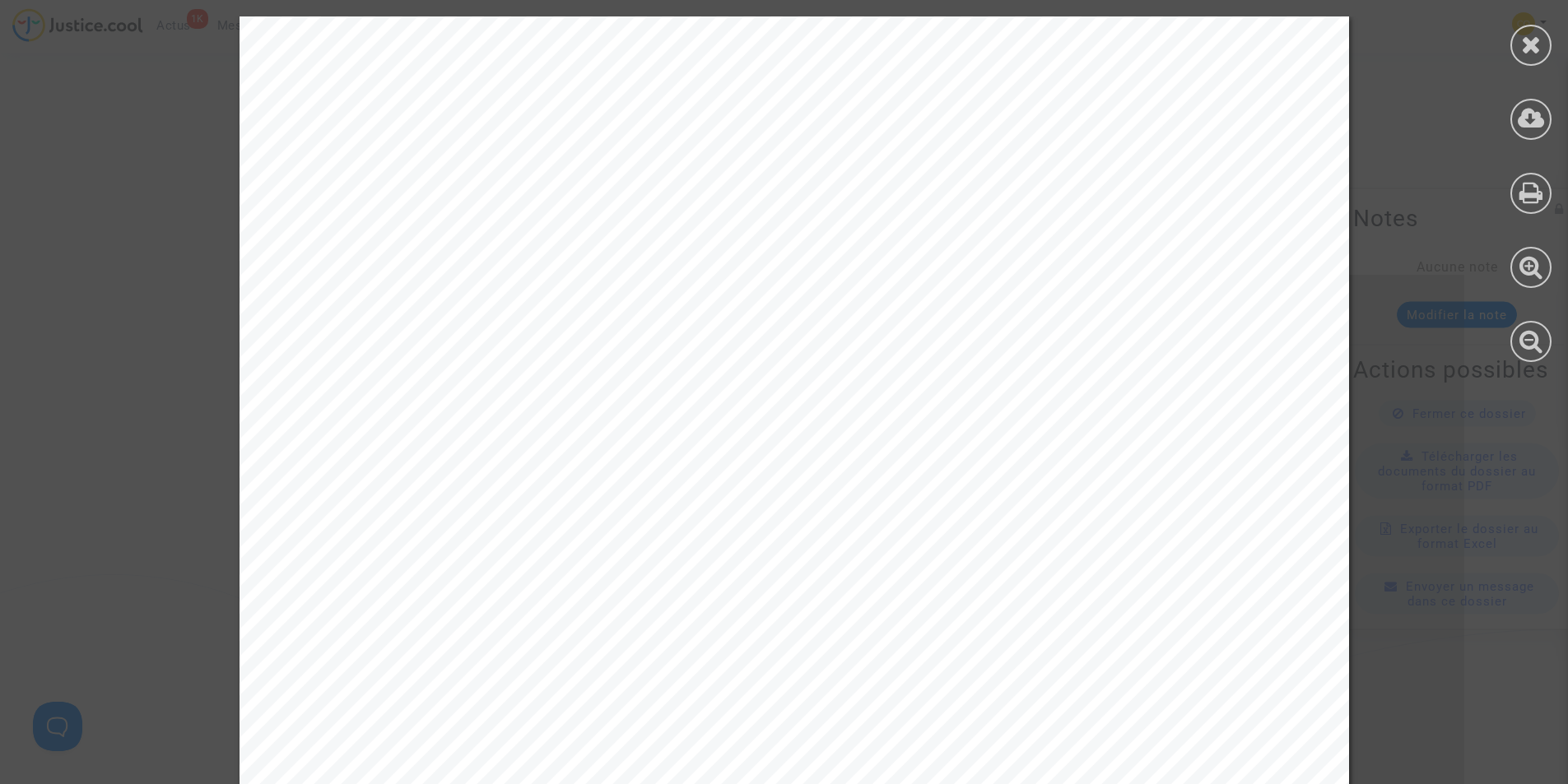
drag, startPoint x: 1251, startPoint y: 284, endPoint x: 1066, endPoint y: 285, distance: 185.0
copy span "OULOUS EL-HAD"
drag, startPoint x: 587, startPoint y: 442, endPoint x: 462, endPoint y: 442, distance: 125.0
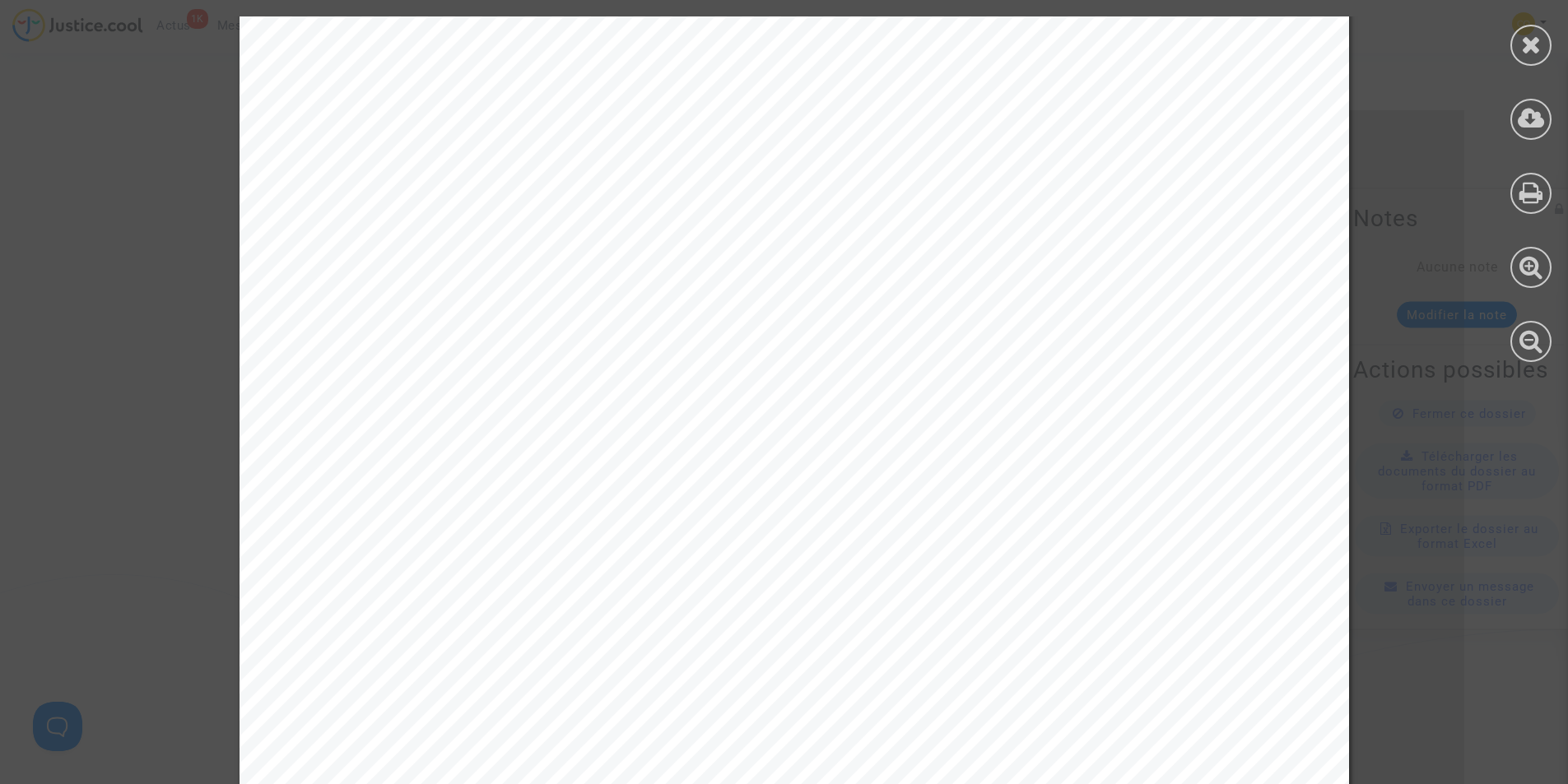
click at [462, 442] on span "Référence dossier : MPR-2022-698196" at bounding box center [484, 447] width 277 height 14
copy span ": MPR-2022-698"
click at [1531, 54] on icon at bounding box center [1530, 44] width 21 height 24
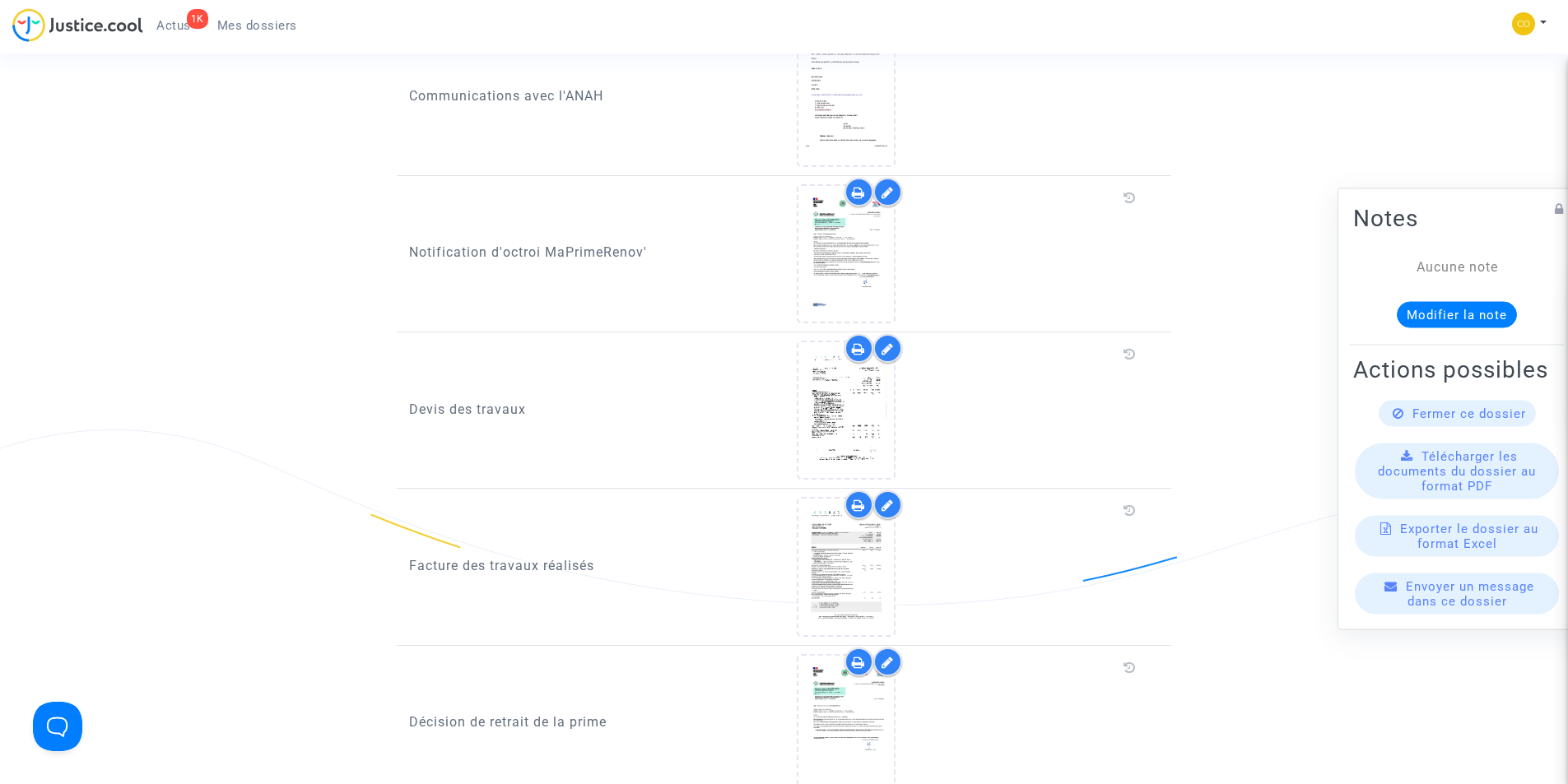
scroll to position [905, 0]
